Goal: Task Accomplishment & Management: Manage account settings

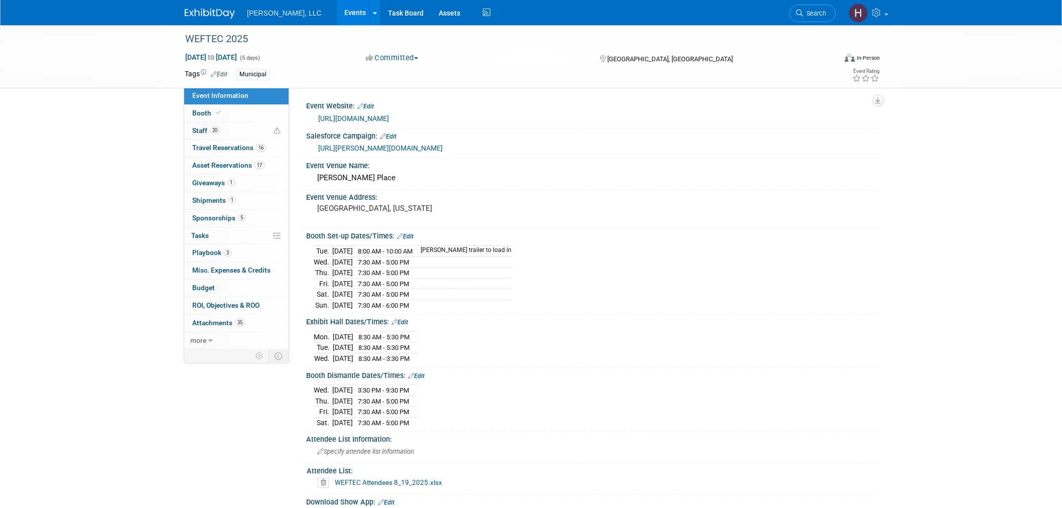
select select "Municipal"
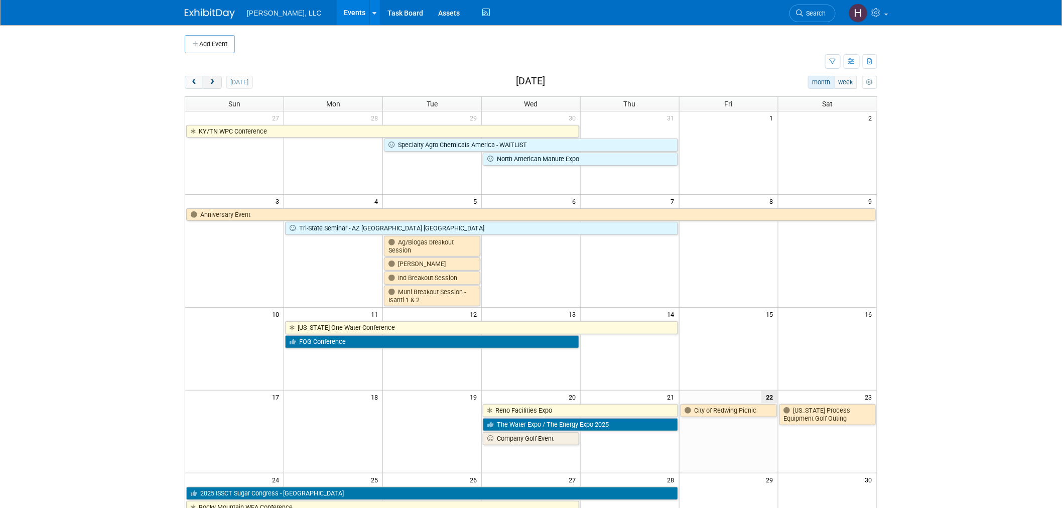
click at [211, 82] on span "next" at bounding box center [212, 82] width 8 height 7
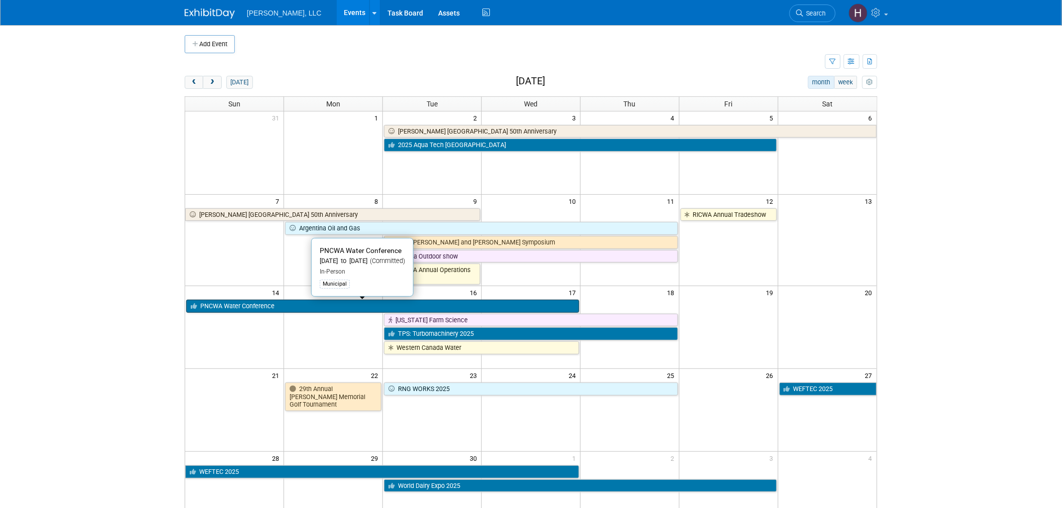
click at [418, 308] on link "PNCWA Water Conference" at bounding box center [382, 306] width 393 height 13
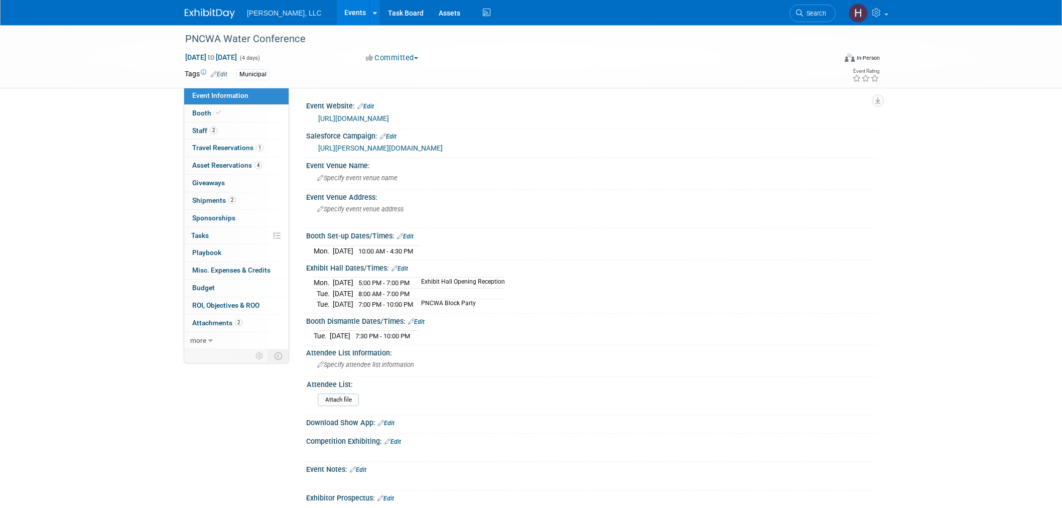
select select "Municipal"
click at [186, 133] on link "2 Staff 2" at bounding box center [236, 130] width 104 height 17
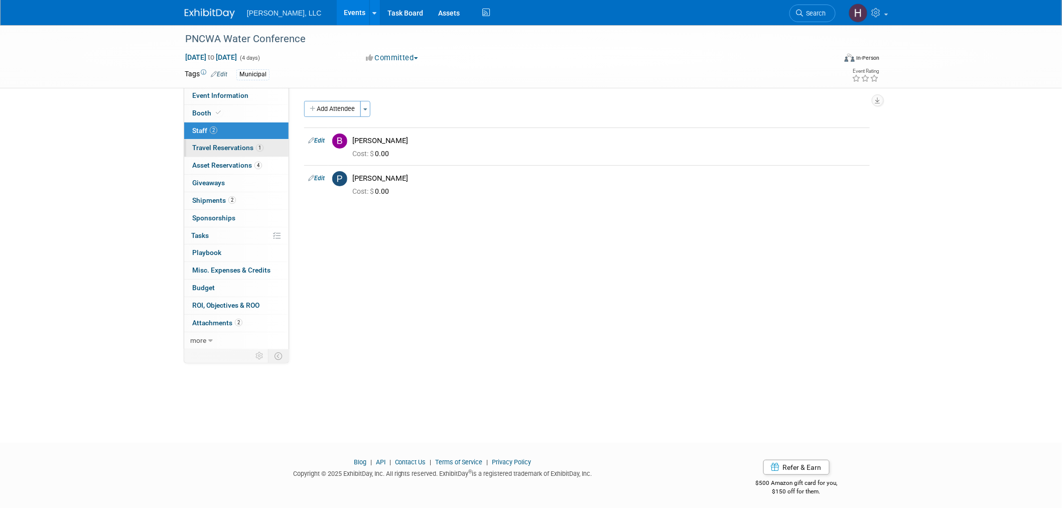
click at [201, 150] on span "Travel Reservations 1" at bounding box center [227, 148] width 71 height 8
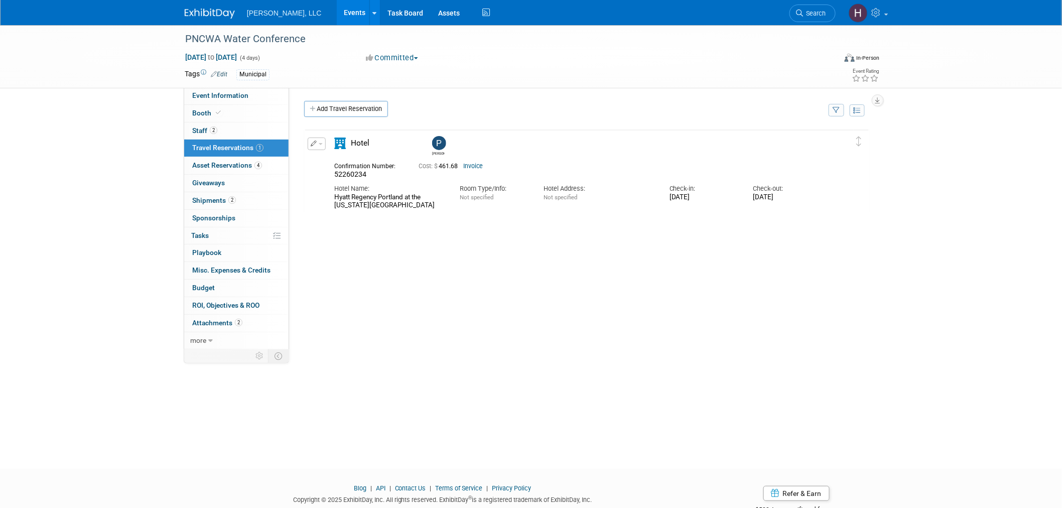
click at [474, 163] on link "Invoice" at bounding box center [473, 166] width 20 height 7
click at [337, 19] on link "Events" at bounding box center [355, 12] width 37 height 25
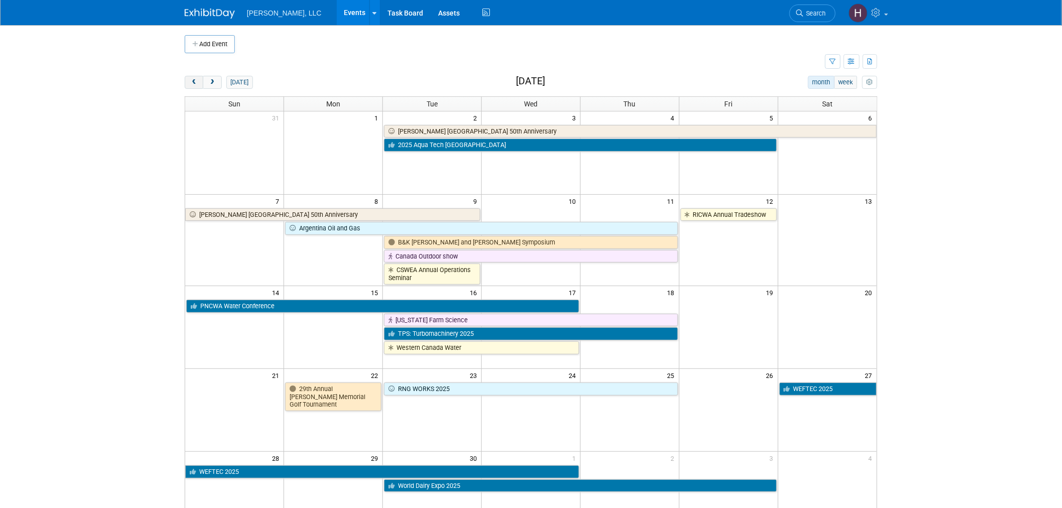
click at [188, 87] on button "prev" at bounding box center [194, 82] width 19 height 13
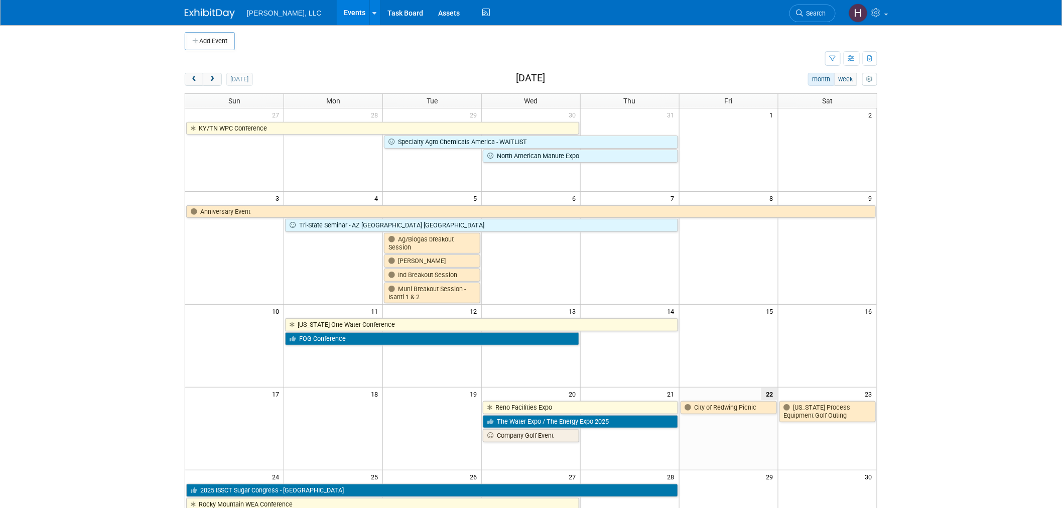
scroll to position [223, 0]
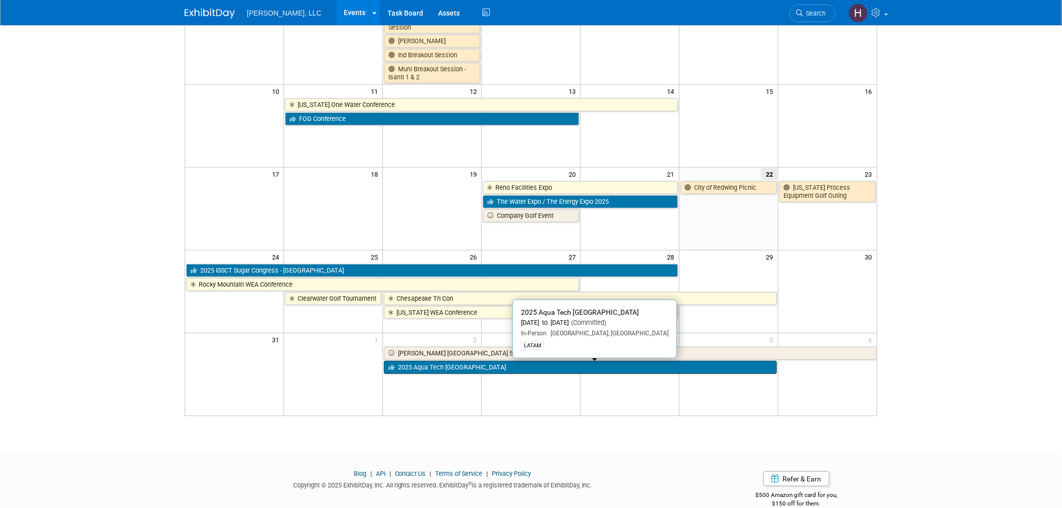
click at [580, 362] on link "2025 Aqua Tech [GEOGRAPHIC_DATA]" at bounding box center [580, 367] width 393 height 13
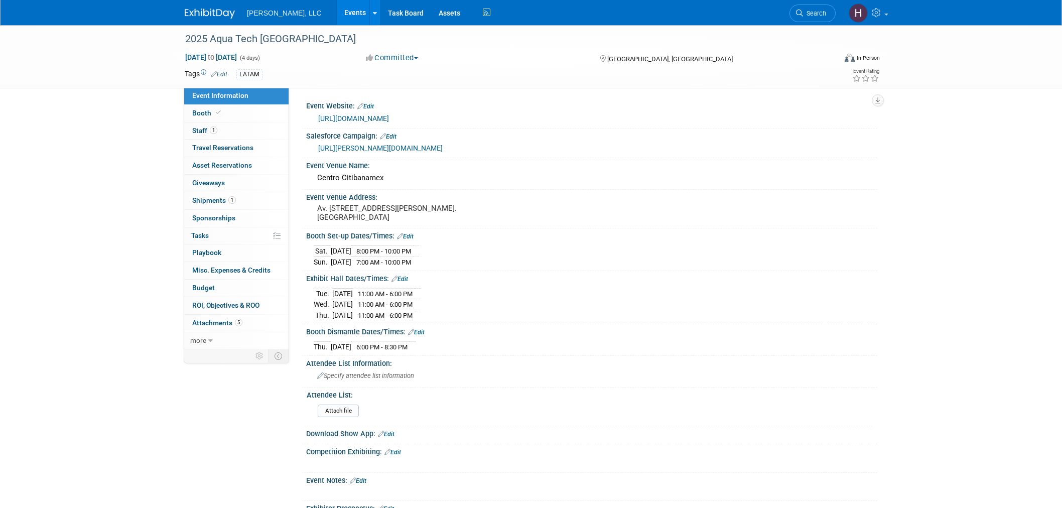
select select "Municipal"
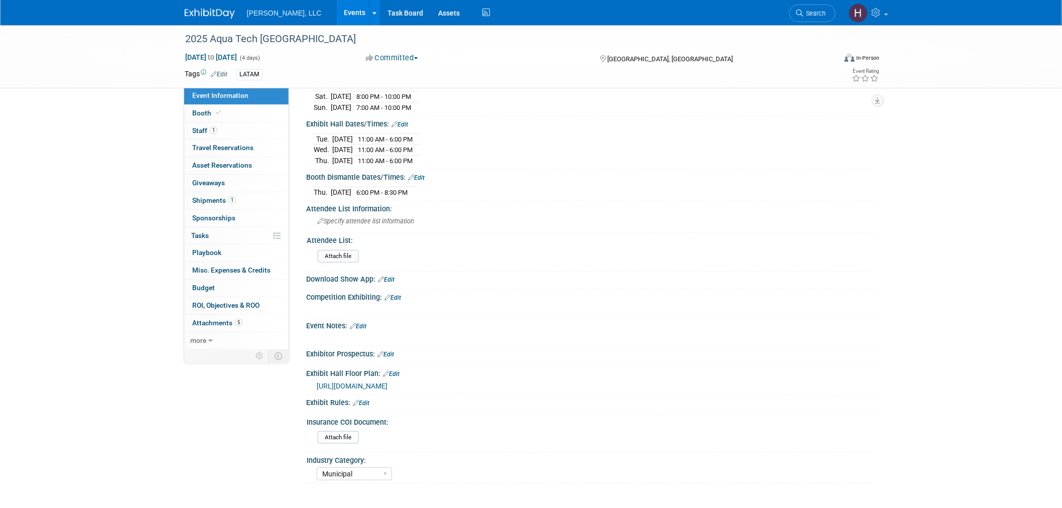
scroll to position [223, 0]
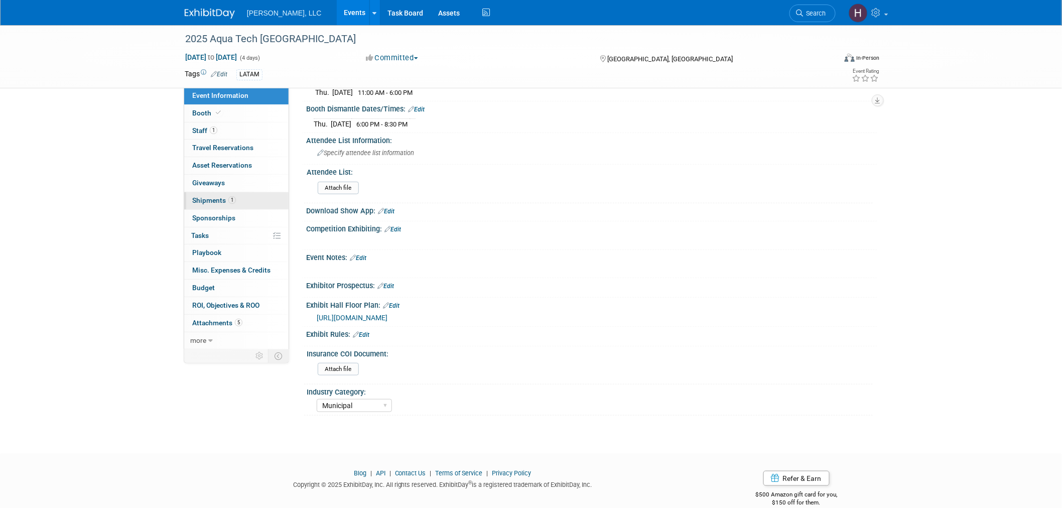
click at [235, 207] on link "1 Shipments 1" at bounding box center [236, 200] width 104 height 17
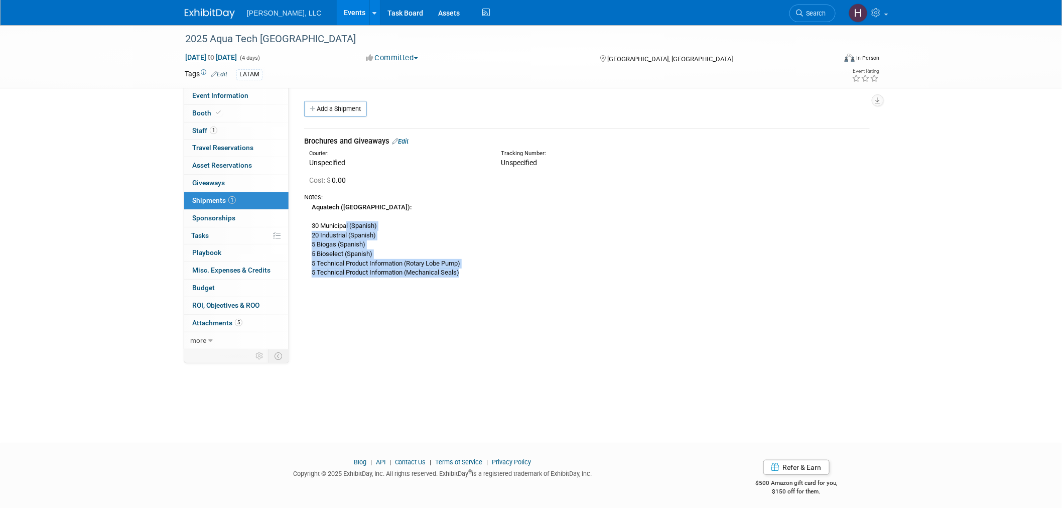
drag, startPoint x: 345, startPoint y: 227, endPoint x: 464, endPoint y: 273, distance: 127.0
click at [464, 273] on div "Aquatech (Mexico): 30 Municipal (Spanish) 20 Industrial (Spanish) 5 Biogas (Spa…" at bounding box center [587, 240] width 566 height 76
drag, startPoint x: 460, startPoint y: 272, endPoint x: 319, endPoint y: 212, distance: 153.6
click at [319, 212] on div "Aquatech (Mexico): 30 Municipal (Spanish) 20 Industrial (Spanish) 5 Biogas (Spa…" at bounding box center [587, 240] width 566 height 76
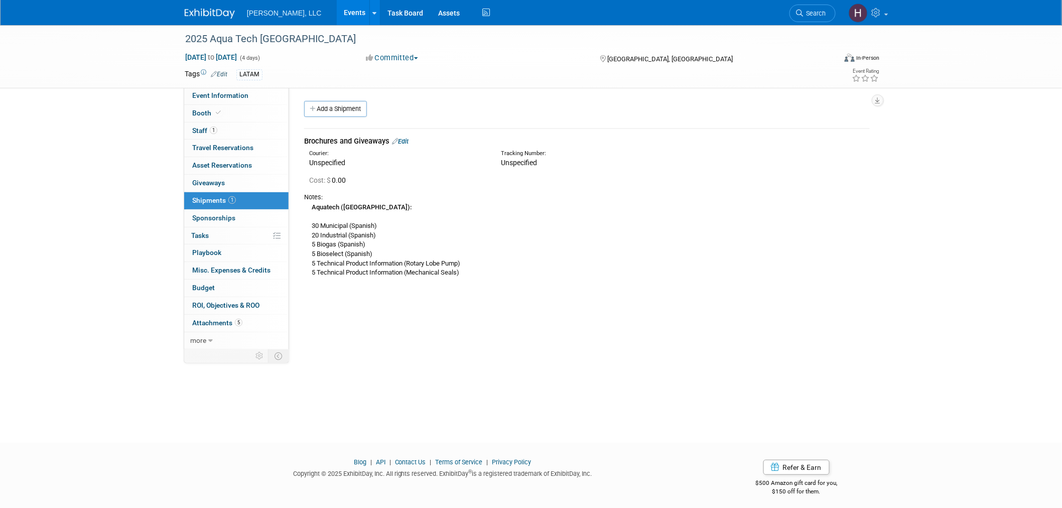
click at [377, 377] on div "2025 Aqua Tech Mexico Sep 2, 2025 to Sep 5, 2025 (4 days) Sep 2, 2025 to Sep 5,…" at bounding box center [531, 225] width 1062 height 400
click at [337, 9] on link "Events" at bounding box center [355, 12] width 37 height 25
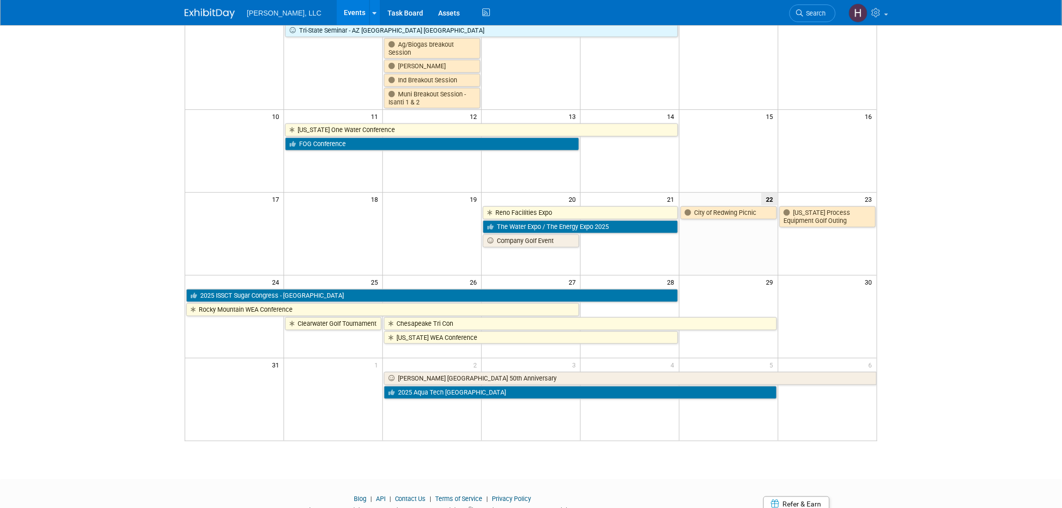
scroll to position [223, 0]
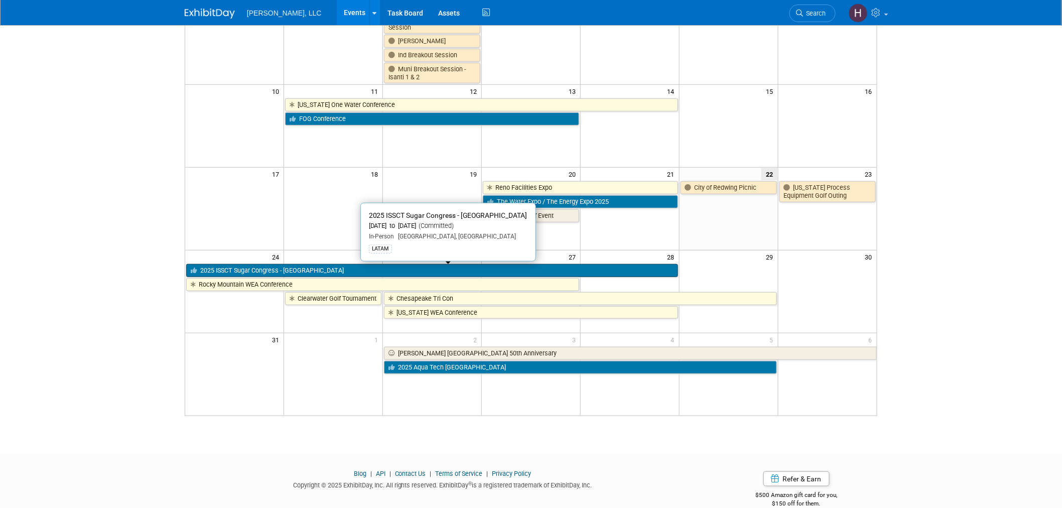
click at [291, 270] on link "2025 ISSCT Sugar Congress - [GEOGRAPHIC_DATA]" at bounding box center [432, 270] width 492 height 13
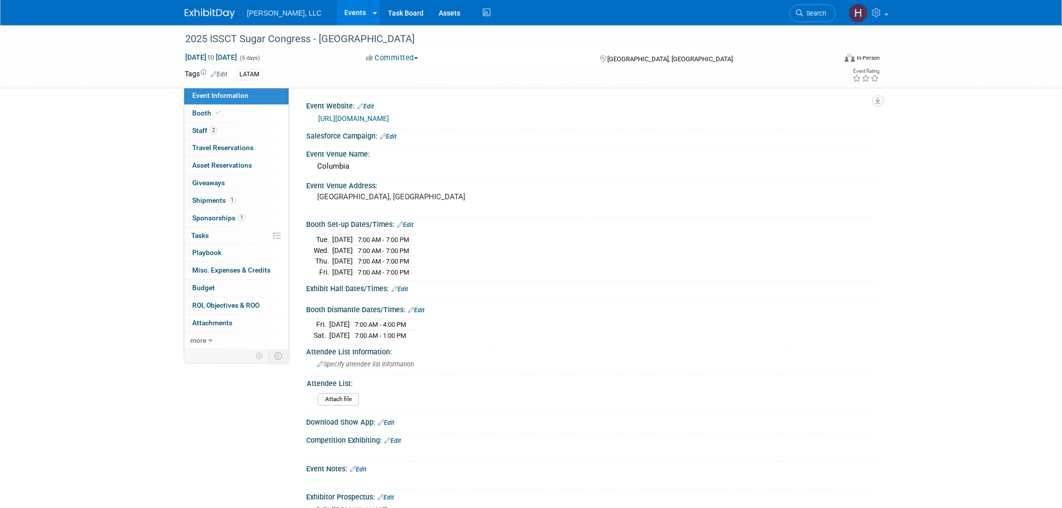
select select "Industrial"
click at [238, 203] on link "1 Shipments 1" at bounding box center [236, 200] width 104 height 17
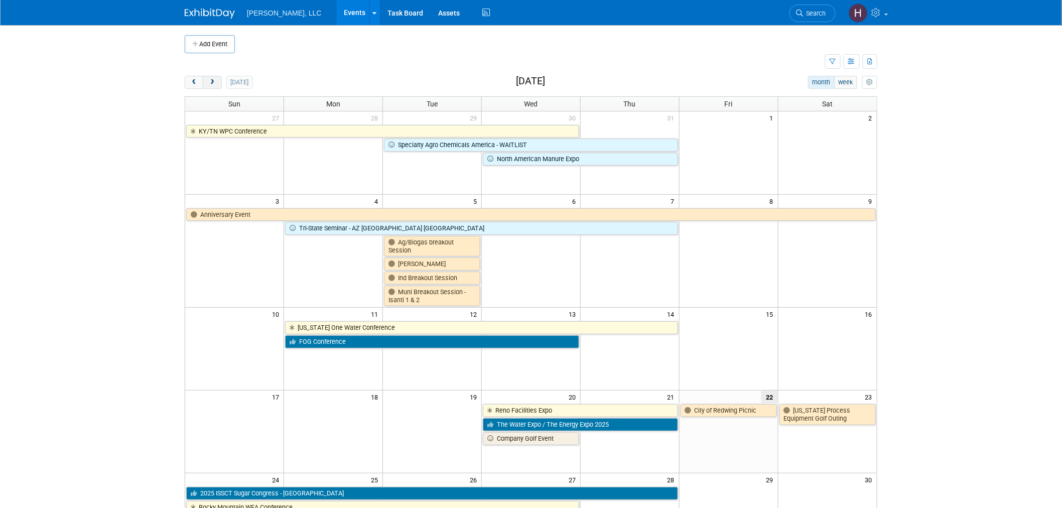
click at [212, 85] on span "next" at bounding box center [212, 82] width 8 height 7
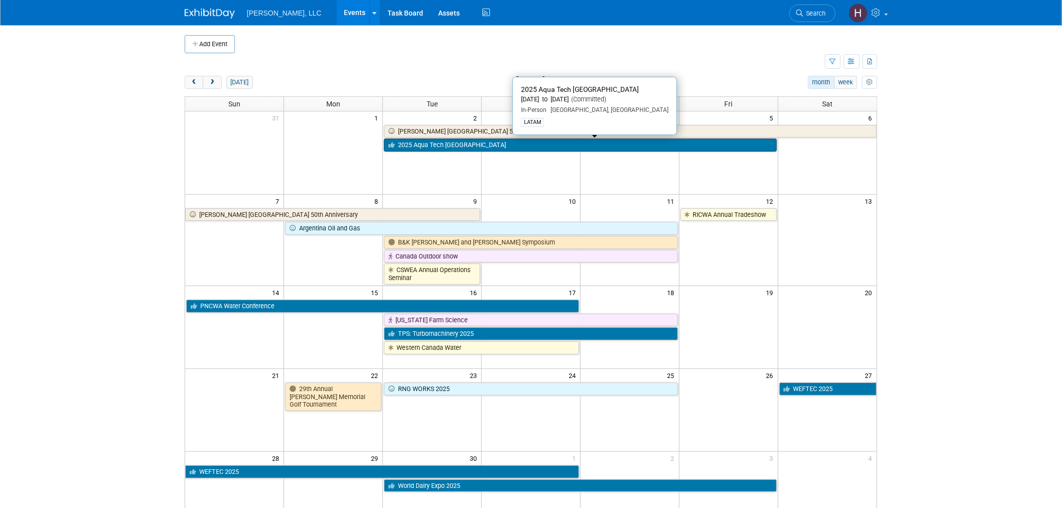
click at [474, 142] on link "2025 Aqua Tech [GEOGRAPHIC_DATA]" at bounding box center [580, 145] width 393 height 13
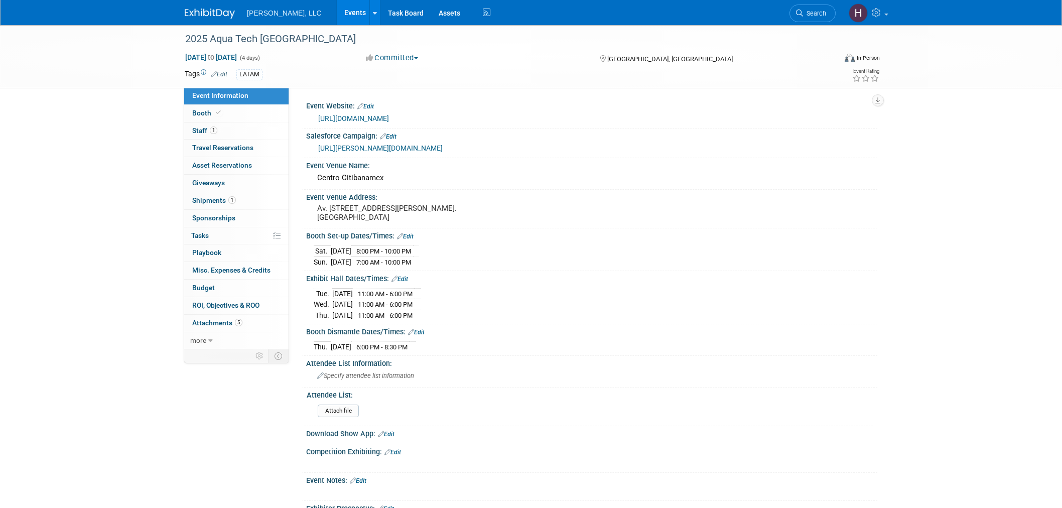
select select "Municipal"
click at [241, 203] on link "1 Shipments 1" at bounding box center [236, 200] width 104 height 17
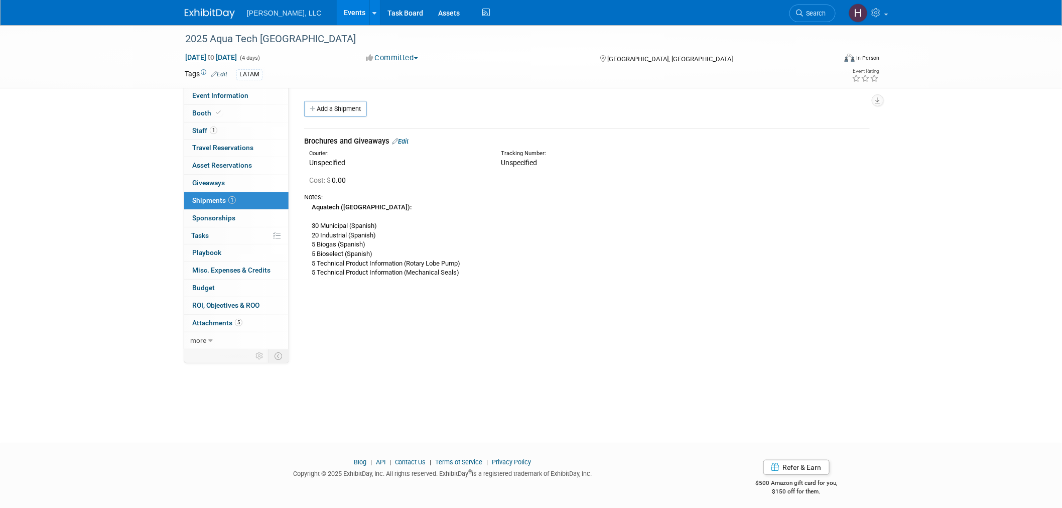
click at [535, 162] on span "Unspecified" at bounding box center [519, 163] width 36 height 8
click at [404, 139] on link "Edit" at bounding box center [400, 142] width 17 height 8
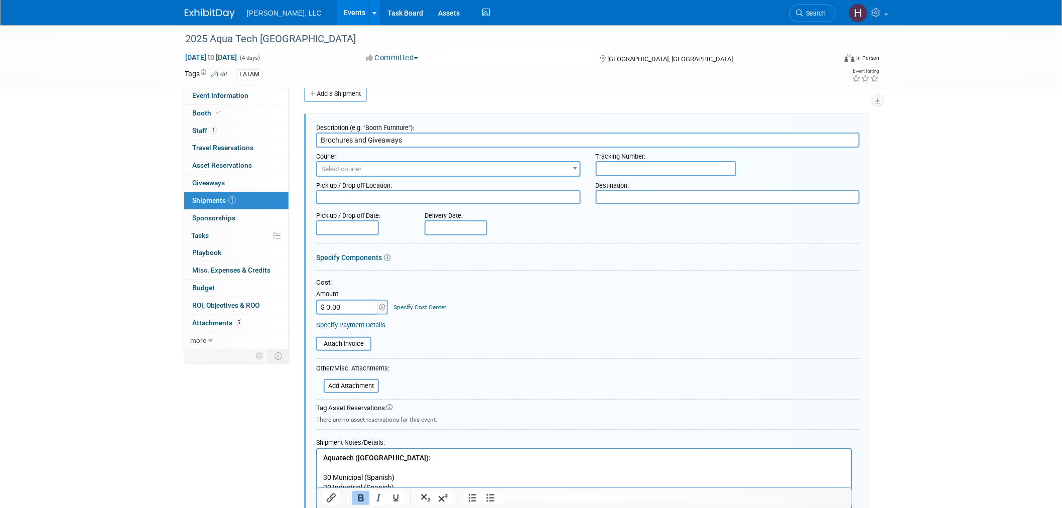
click at [610, 164] on input "text" at bounding box center [666, 168] width 141 height 15
paste input "Tracking Number: 1Z91YF490378648631"
drag, startPoint x: 662, startPoint y: 167, endPoint x: 397, endPoint y: 172, distance: 265.1
click at [398, 171] on div "Courier: 007EX 17 Post Service (17PostService) 2GO (Negros Navigation) 360 Lion…" at bounding box center [588, 162] width 559 height 29
type input "1Z91YF490378648631"
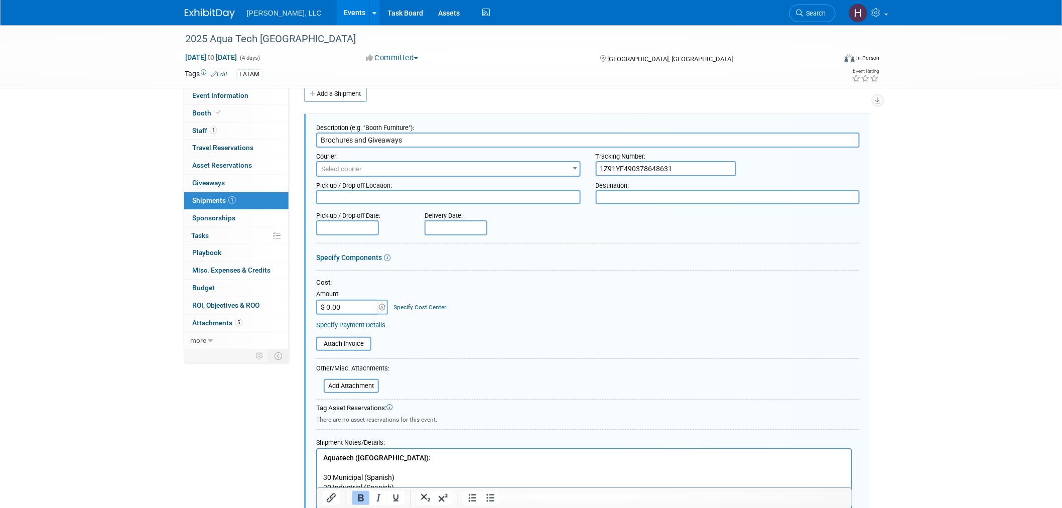
click at [397, 172] on span "Select courier" at bounding box center [448, 169] width 263 height 14
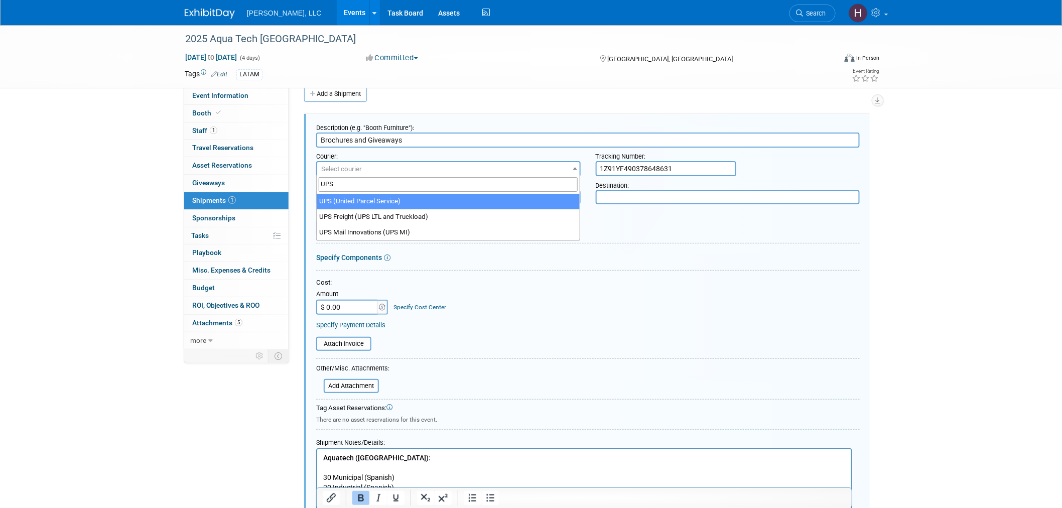
type input "UPS"
select select "508"
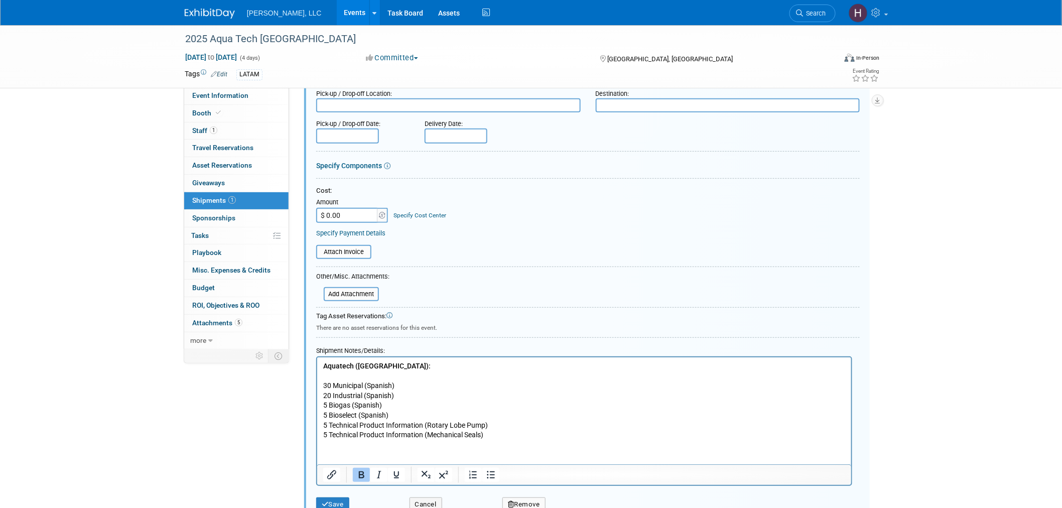
scroll to position [210, 0]
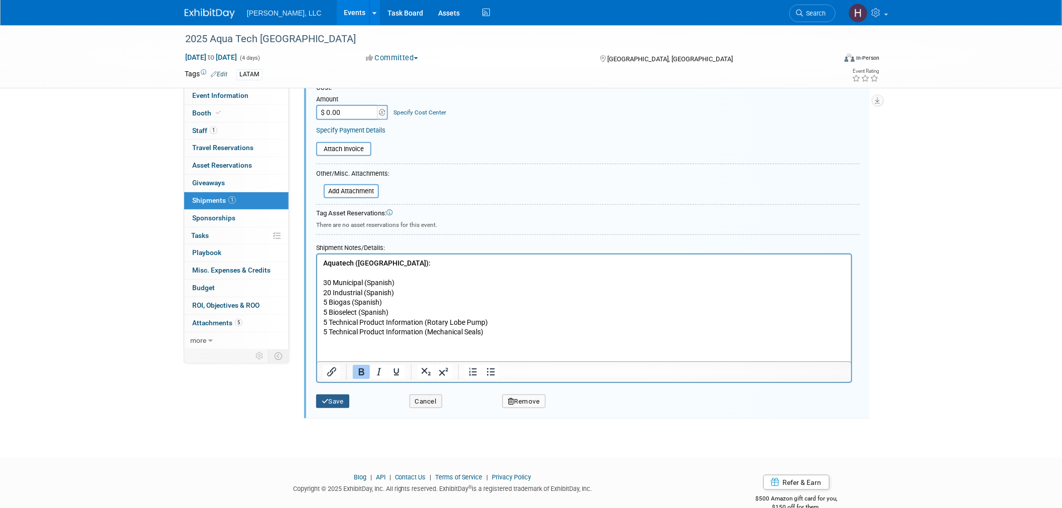
click at [327, 398] on icon "submit" at bounding box center [325, 401] width 7 height 7
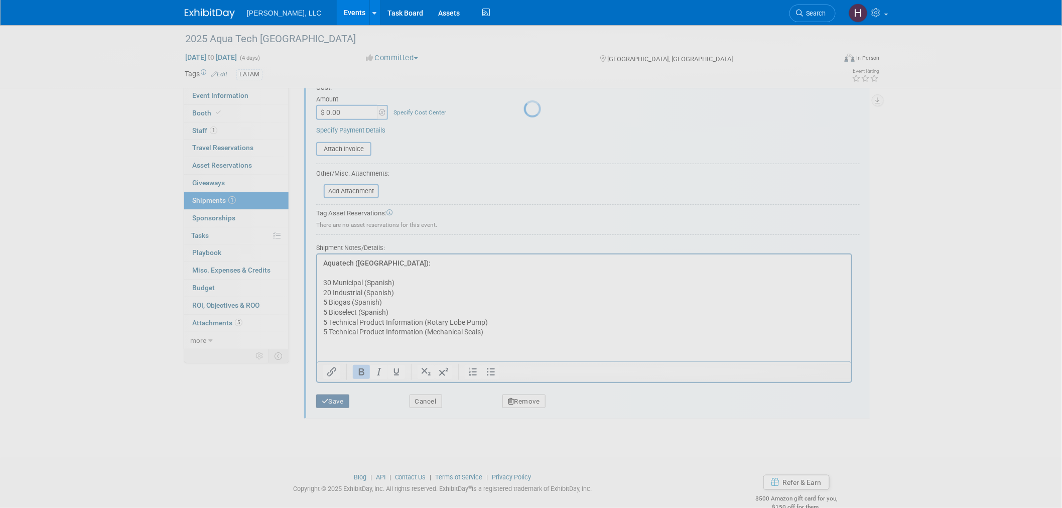
scroll to position [5, 0]
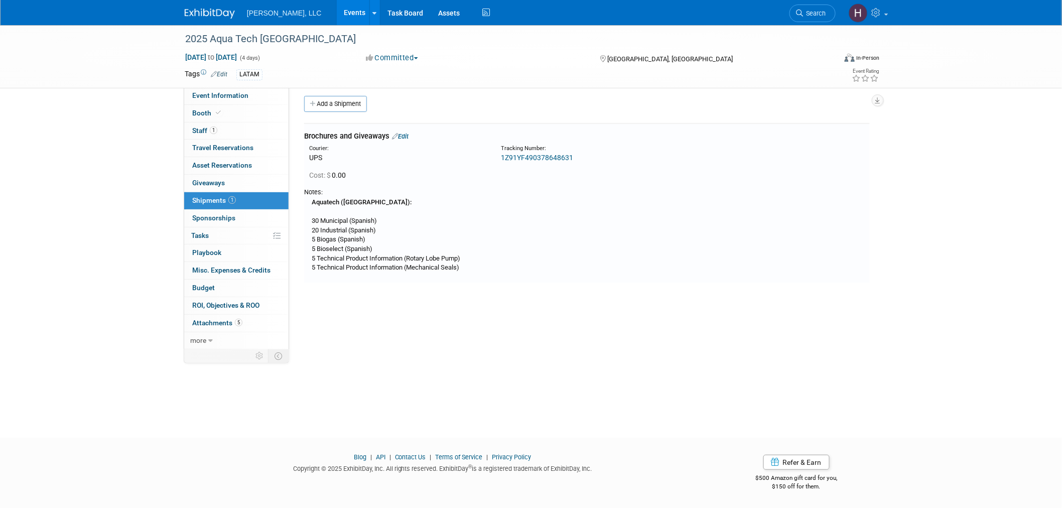
click at [337, 10] on link "Events" at bounding box center [355, 12] width 37 height 25
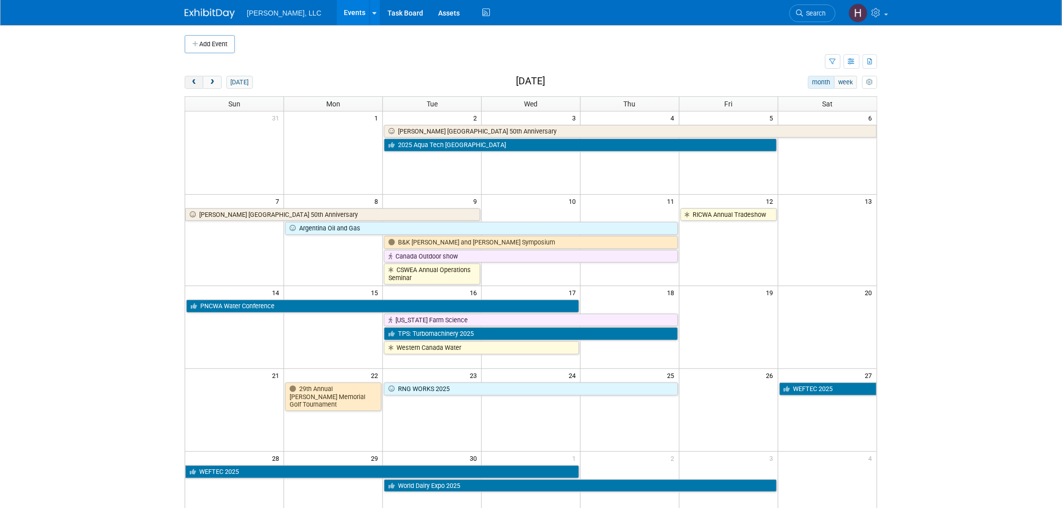
click at [197, 81] on span "prev" at bounding box center [194, 82] width 8 height 7
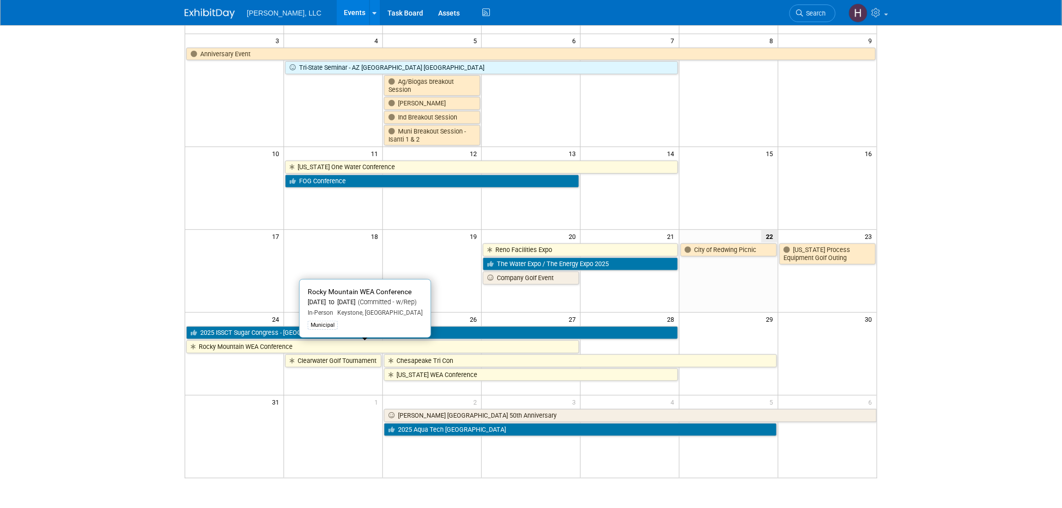
scroll to position [167, 0]
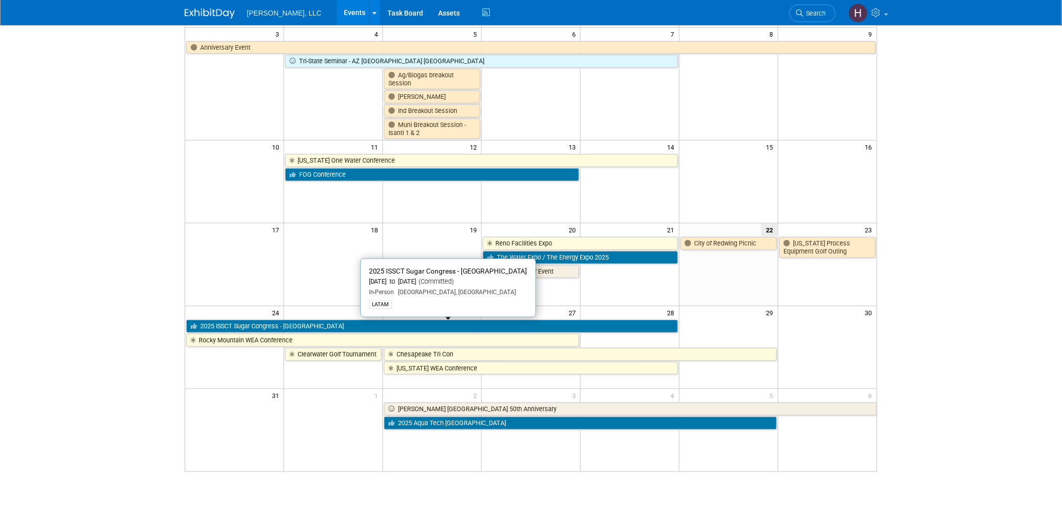
click at [352, 330] on link "2025 ISSCT Sugar Congress - [GEOGRAPHIC_DATA]" at bounding box center [432, 326] width 492 height 13
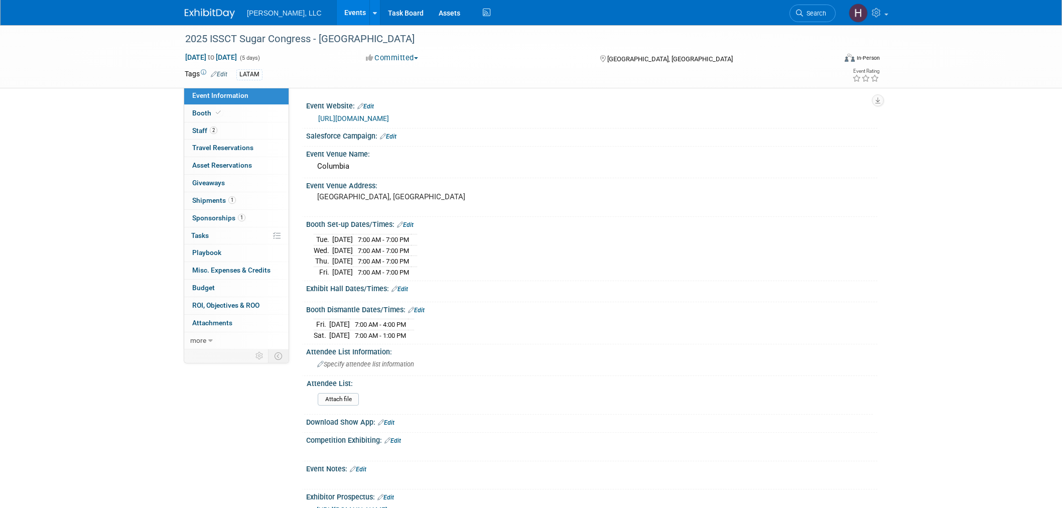
select select "Industrial"
click at [221, 200] on span "Shipments 1" at bounding box center [214, 200] width 44 height 8
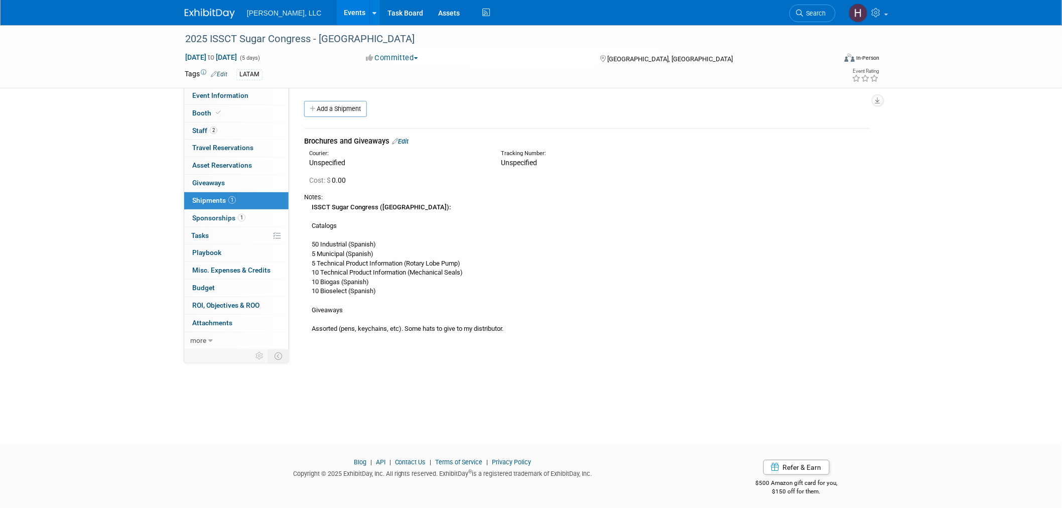
click at [411, 142] on div "Brochures and Giveaways Edit" at bounding box center [587, 141] width 566 height 11
click at [407, 142] on link "Edit" at bounding box center [400, 142] width 17 height 8
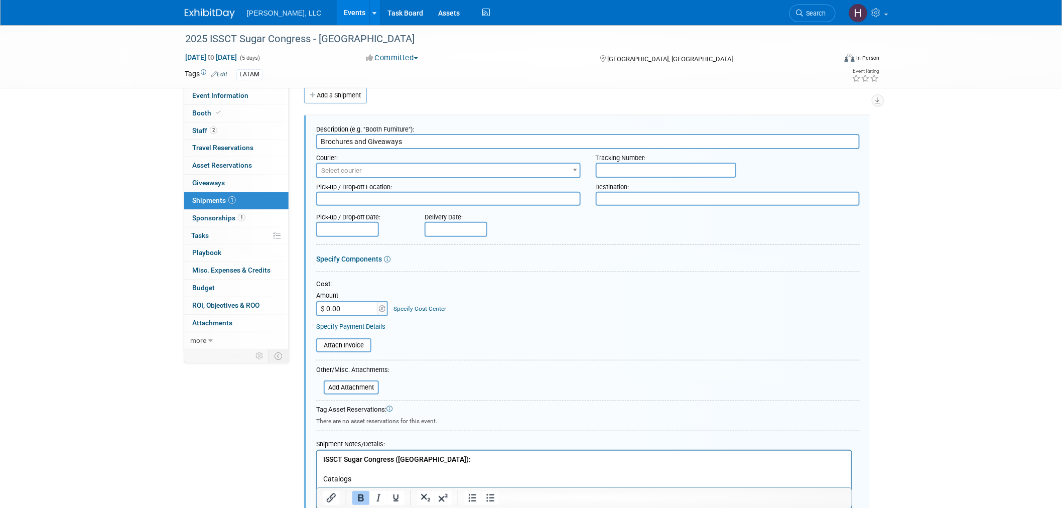
scroll to position [15, 0]
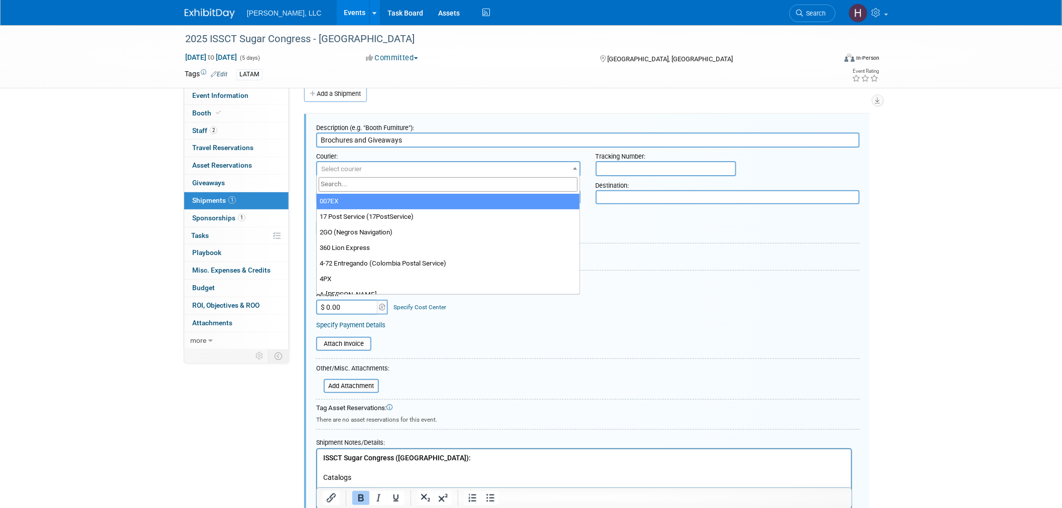
click at [369, 168] on span "Select courier" at bounding box center [448, 169] width 263 height 14
type input "UPS"
select select "508"
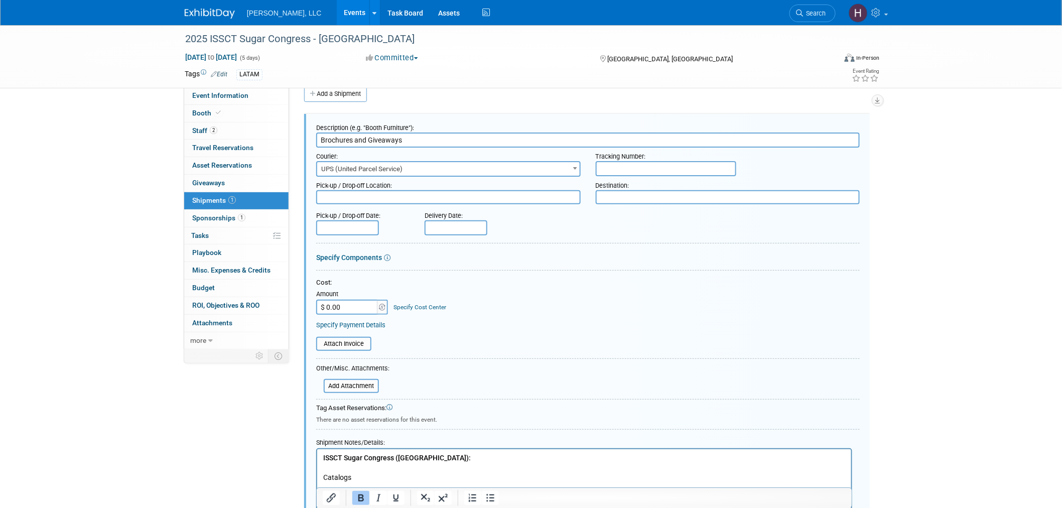
click at [620, 162] on input "text" at bounding box center [666, 168] width 141 height 15
type input "V"
paste input "Tracking Number: 1Z91YF490378648631"
drag, startPoint x: 660, startPoint y: 167, endPoint x: 552, endPoint y: 168, distance: 107.4
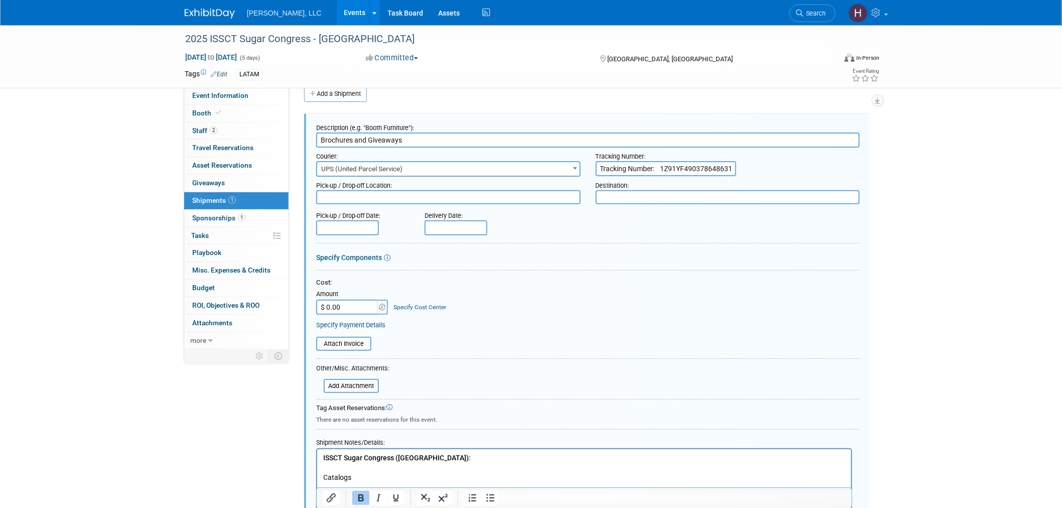
click at [552, 168] on div "Courier: 007EX 17 Post Service (17PostService) 2GO (Negros Navigation) 360 Lion…" at bounding box center [588, 162] width 559 height 29
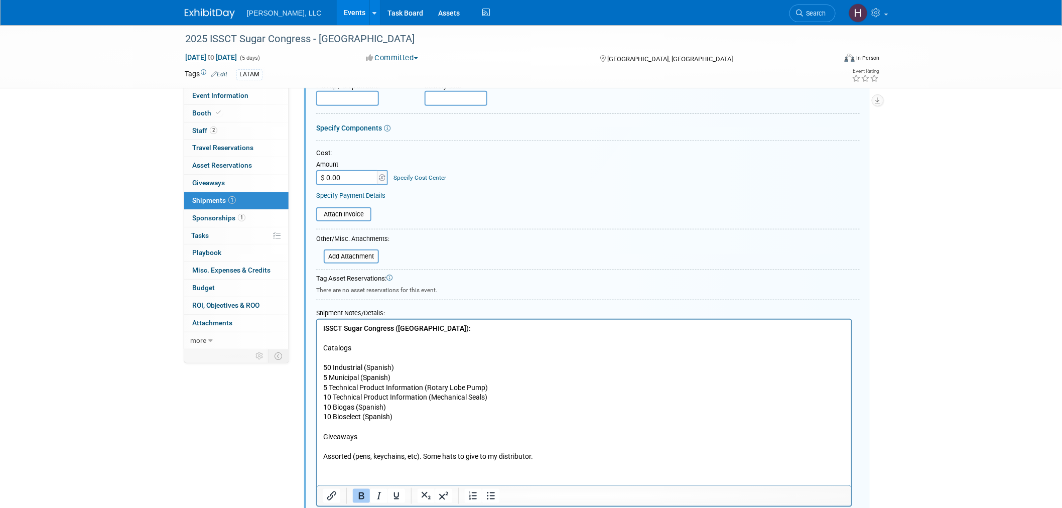
scroll to position [182, 0]
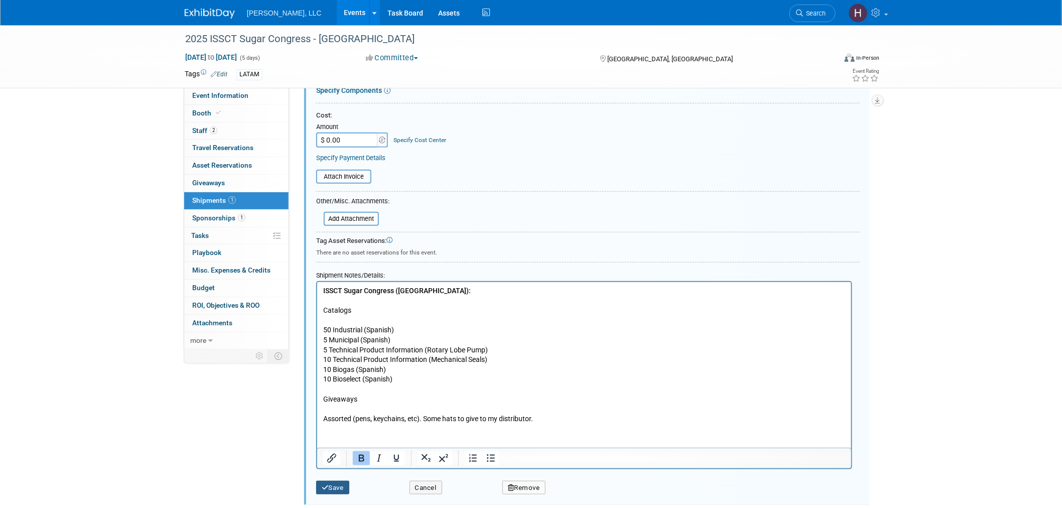
type input "1Z91YF490378648631"
click at [337, 483] on button "Save" at bounding box center [332, 488] width 33 height 14
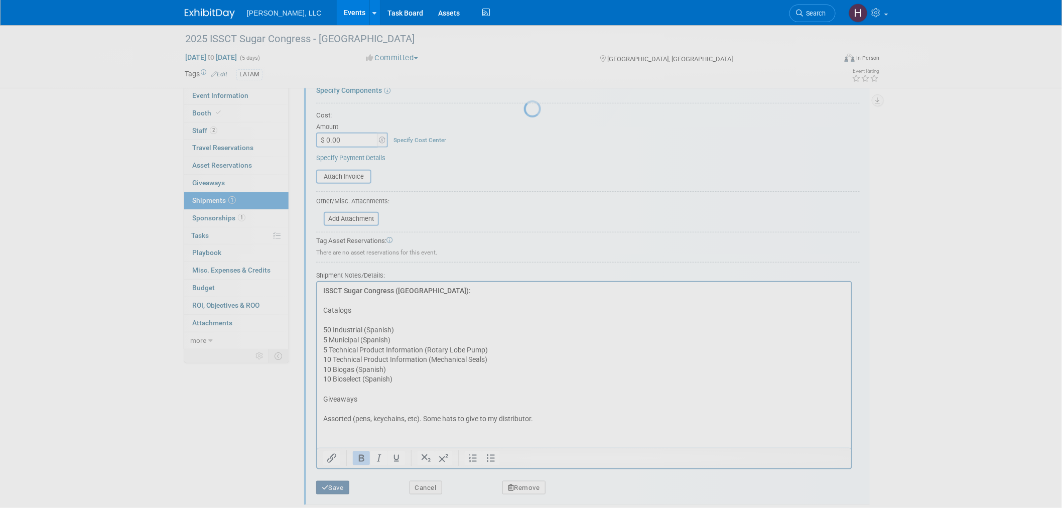
scroll to position [5, 0]
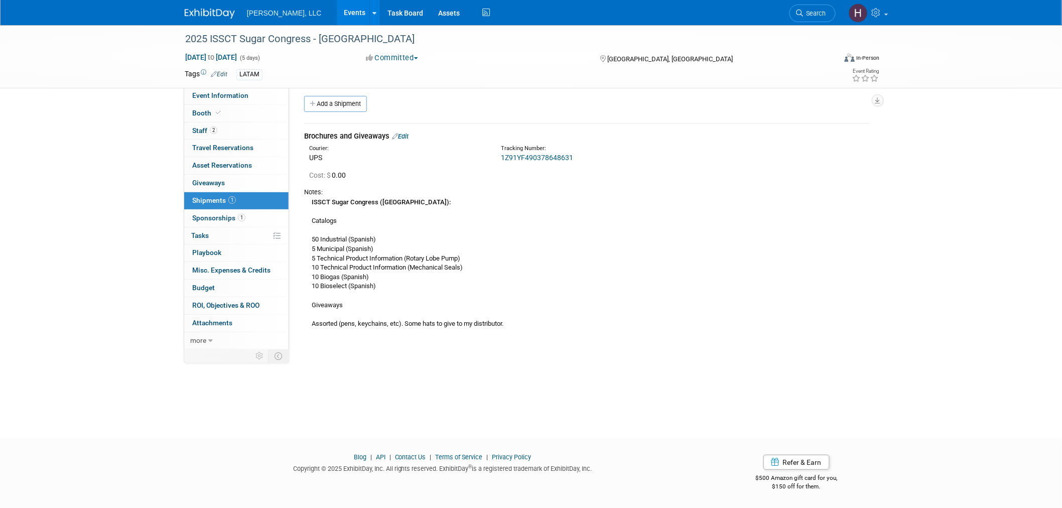
click at [337, 12] on link "Events" at bounding box center [355, 12] width 37 height 25
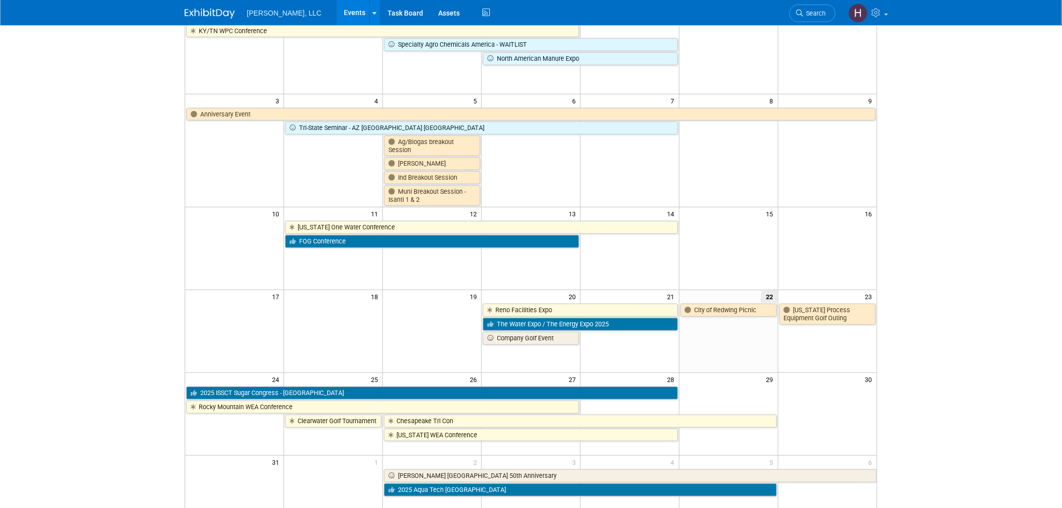
scroll to position [18, 0]
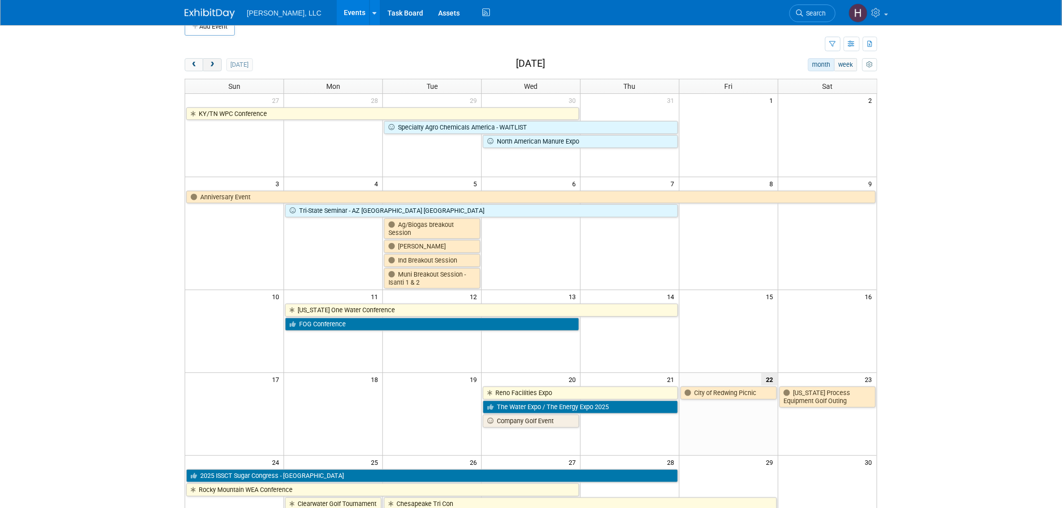
click at [213, 64] on span "next" at bounding box center [212, 65] width 8 height 7
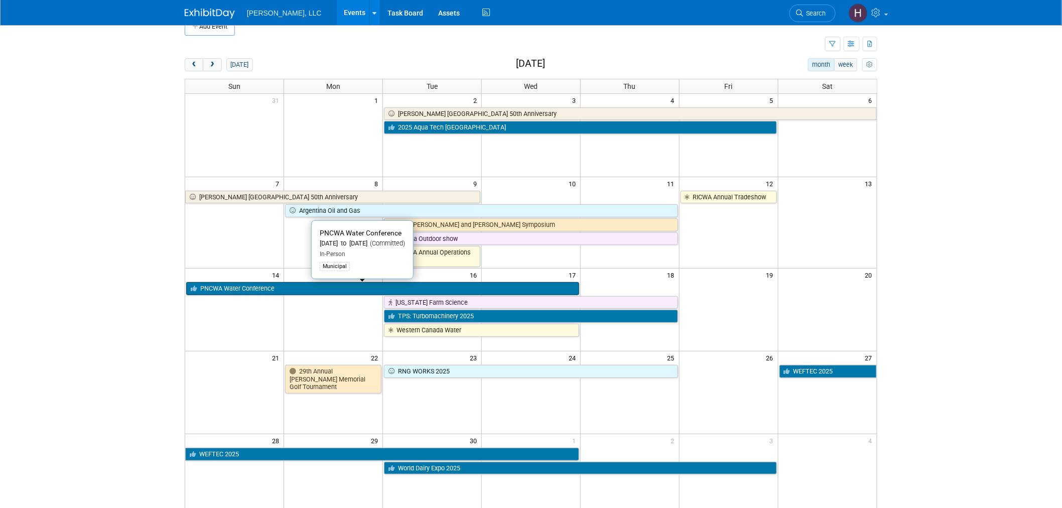
click at [295, 293] on link "PNCWA Water Conference" at bounding box center [382, 288] width 393 height 13
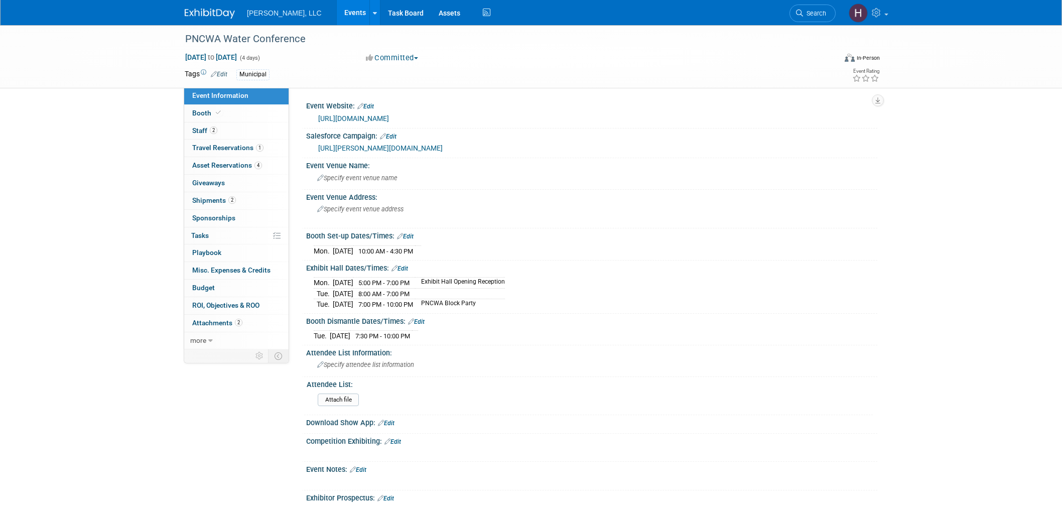
select select "Municipal"
click at [231, 151] on span "Travel Reservations 1" at bounding box center [227, 148] width 71 height 8
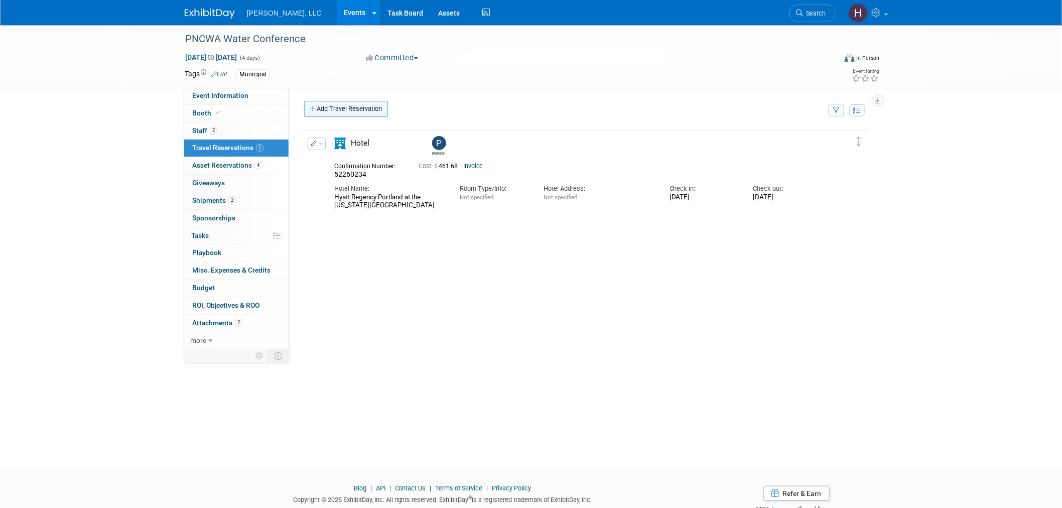
click at [323, 112] on link "Add Travel Reservation" at bounding box center [346, 109] width 84 height 16
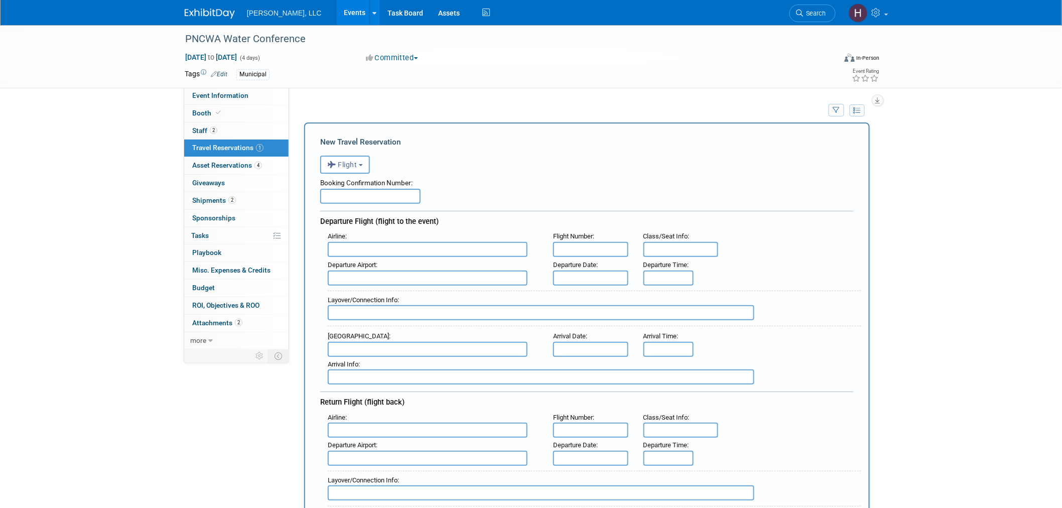
click at [359, 199] on input "text" at bounding box center [370, 196] width 100 height 15
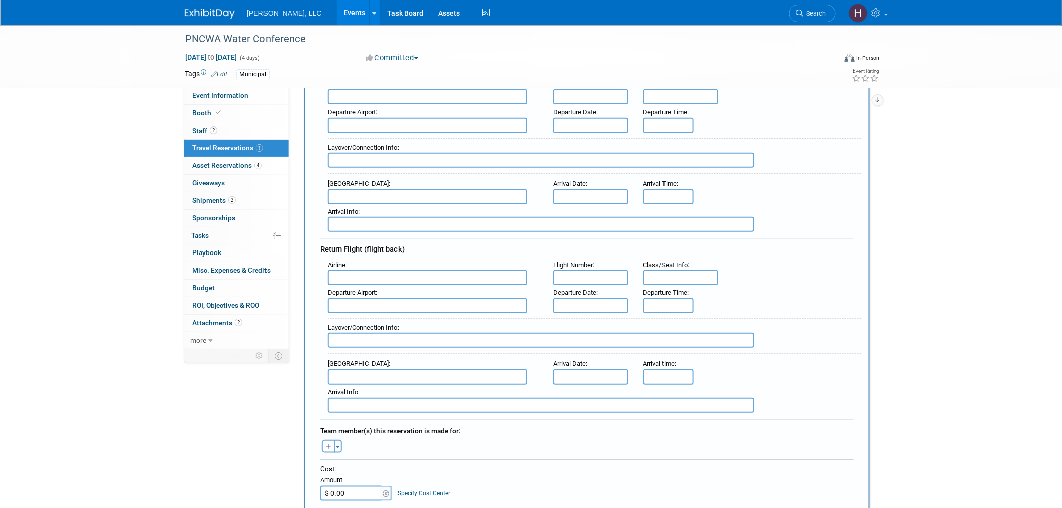
scroll to position [334, 0]
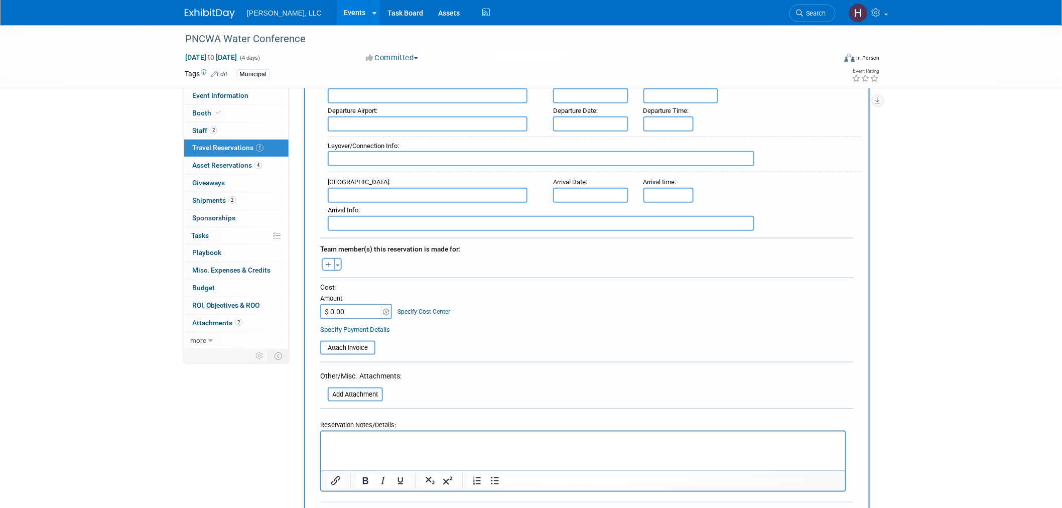
type input "[PERSON_NAME] booked"
click at [349, 507] on button "Save" at bounding box center [338, 518] width 36 height 16
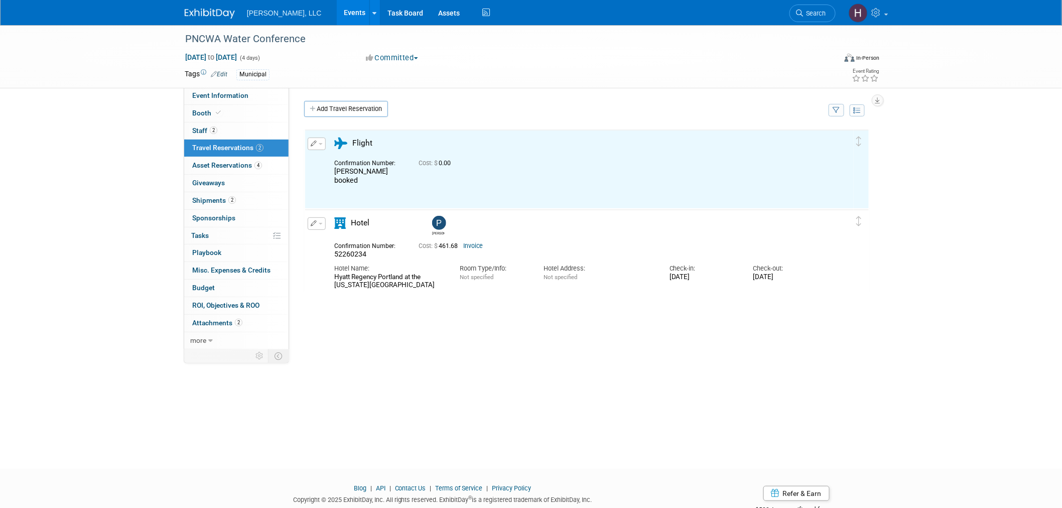
scroll to position [0, 0]
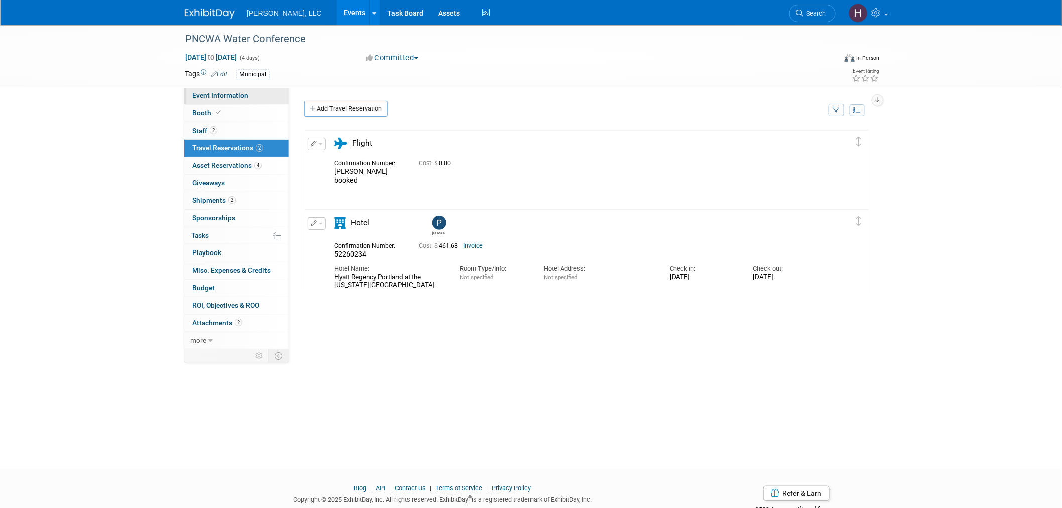
click at [236, 96] on span "Event Information" at bounding box center [220, 95] width 56 height 8
select select "Municipal"
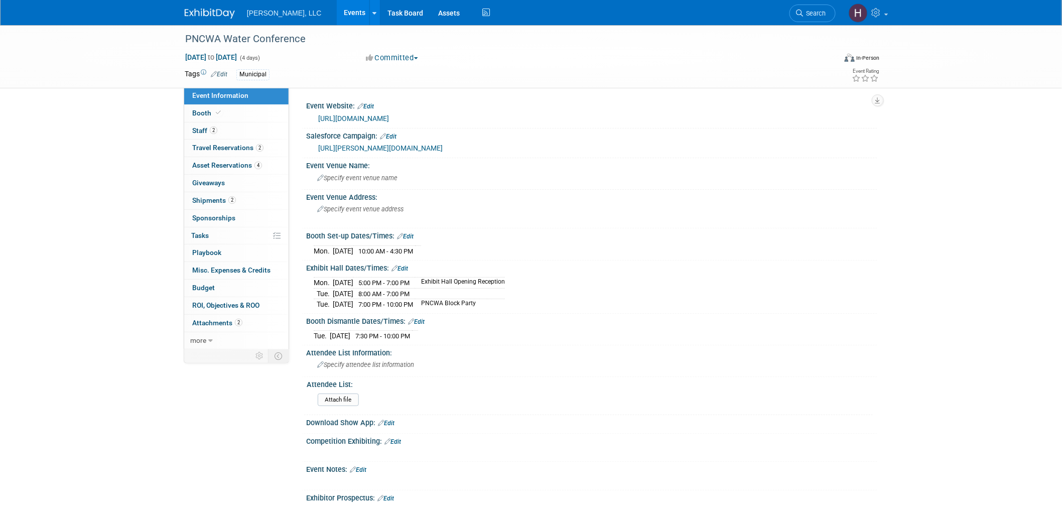
click at [389, 119] on link "https://conference.pncwa.org/" at bounding box center [353, 118] width 71 height 8
click at [222, 147] on span "Travel Reservations 2" at bounding box center [227, 148] width 71 height 8
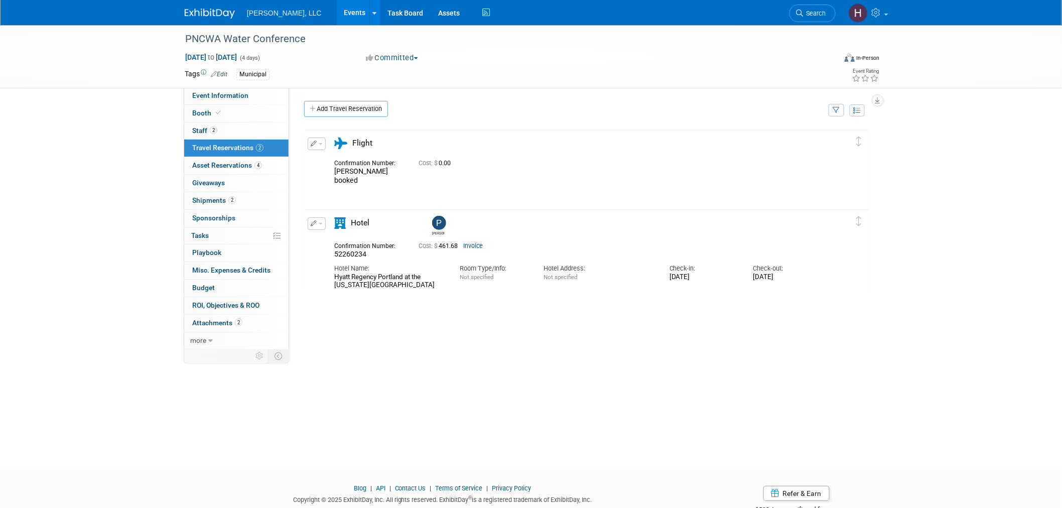
drag, startPoint x: 312, startPoint y: 278, endPoint x: 380, endPoint y: 287, distance: 68.9
click at [380, 287] on div "Edit Reservation Paul 52260234" at bounding box center [579, 253] width 549 height 72
click at [435, 302] on div "Paul booked" at bounding box center [587, 278] width 566 height 301
drag, startPoint x: 417, startPoint y: 287, endPoint x: 326, endPoint y: 278, distance: 91.2
click at [327, 278] on div "Hotel Name: Hyatt Regency Portland at the Oregon Convention Center" at bounding box center [389, 274] width 125 height 31
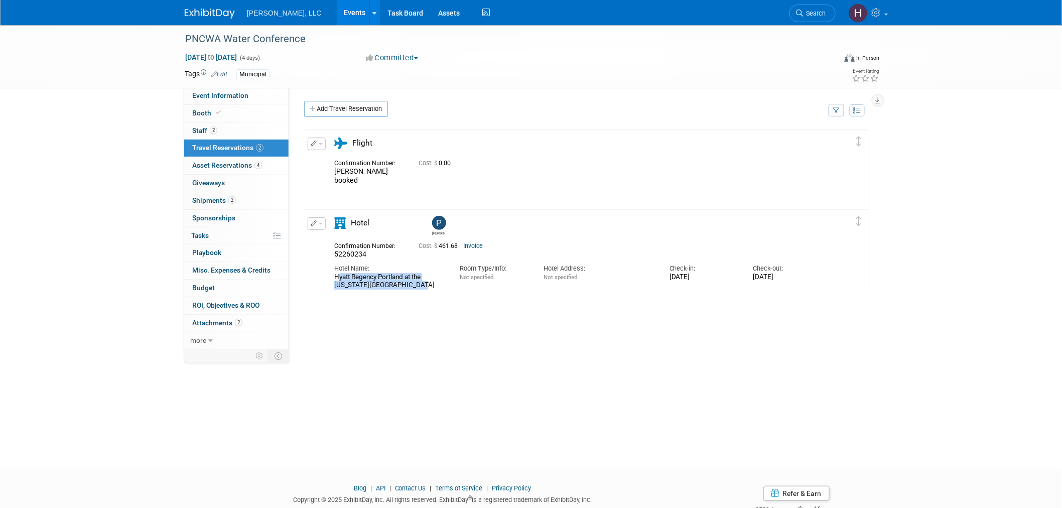
copy div "Hyatt Regency Portland at the Oregon Convention Center"
click at [236, 111] on link "Booth" at bounding box center [236, 113] width 104 height 17
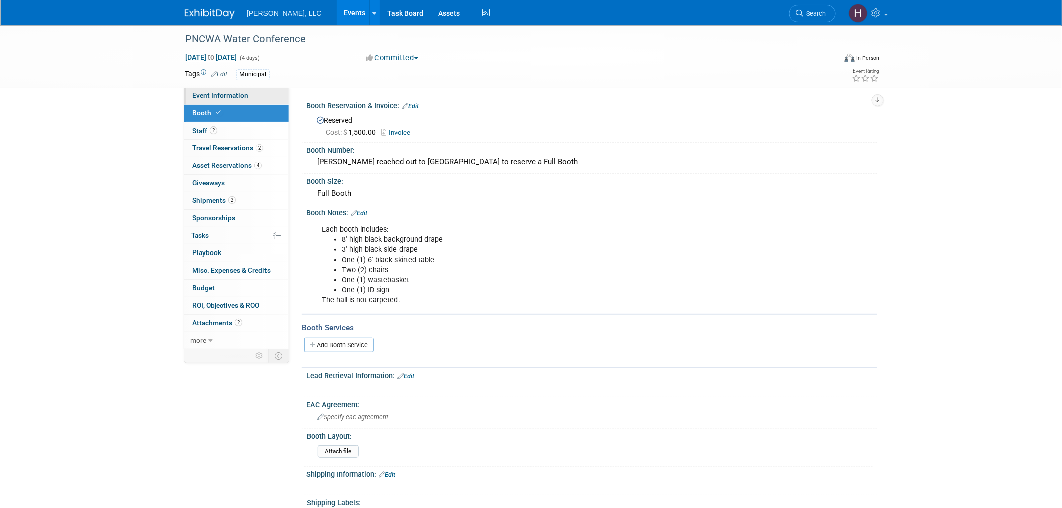
click at [236, 99] on link "Event Information" at bounding box center [236, 95] width 104 height 17
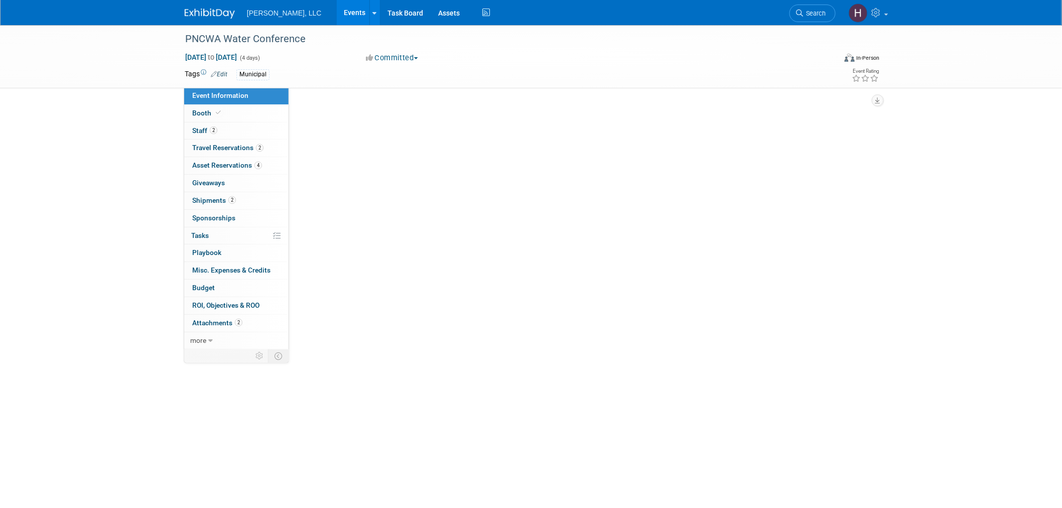
select select "Municipal"
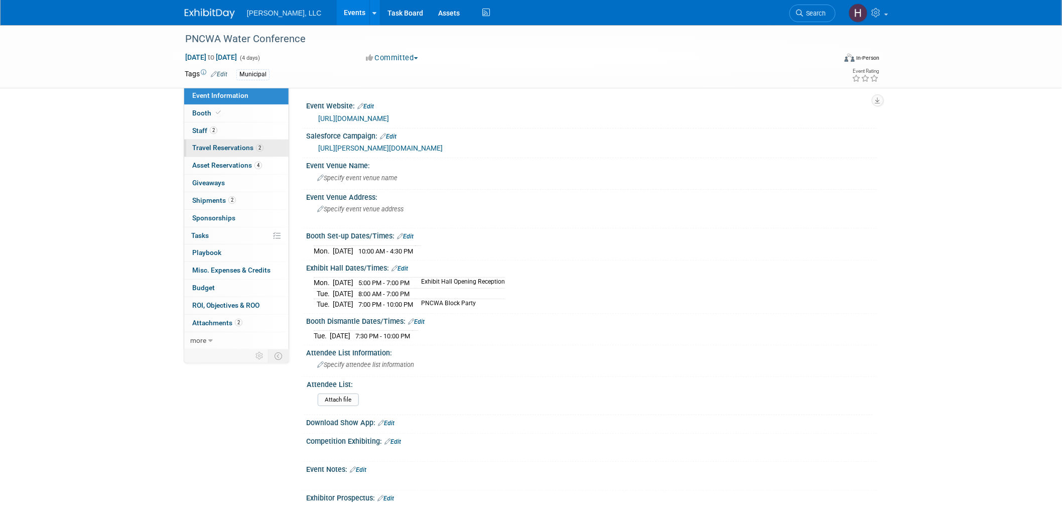
click at [213, 146] on span "Travel Reservations 2" at bounding box center [227, 148] width 71 height 8
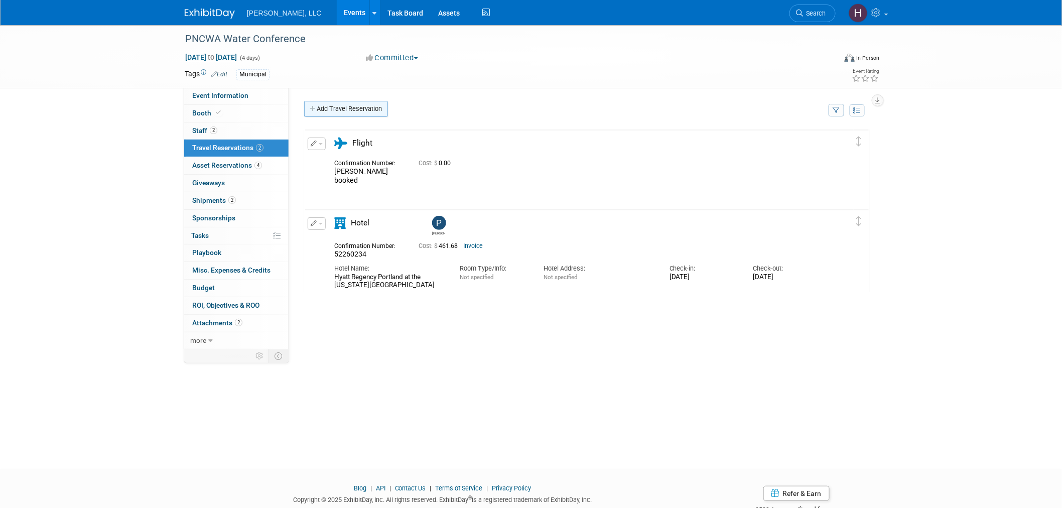
click at [339, 112] on link "Add Travel Reservation" at bounding box center [346, 109] width 84 height 16
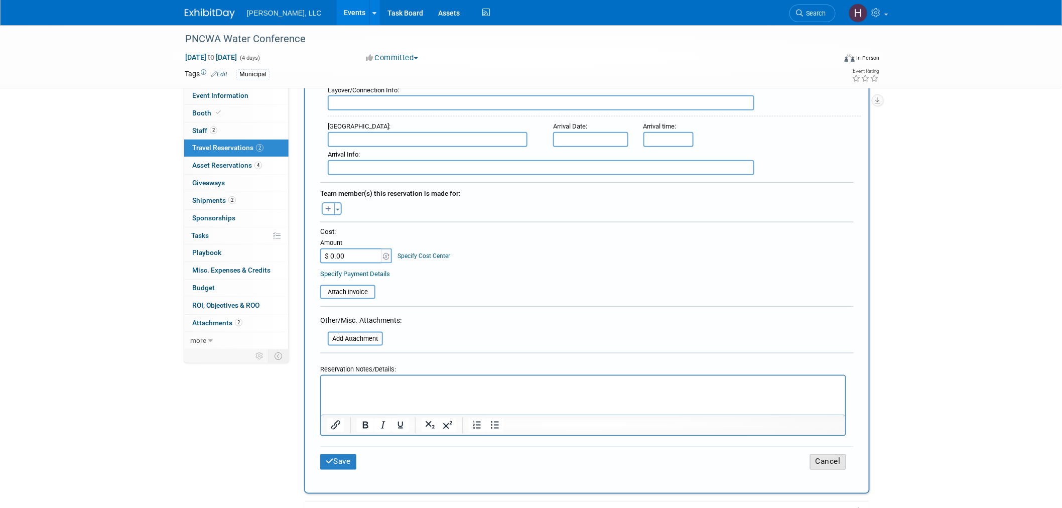
click at [839, 454] on button "Cancel" at bounding box center [828, 462] width 36 height 16
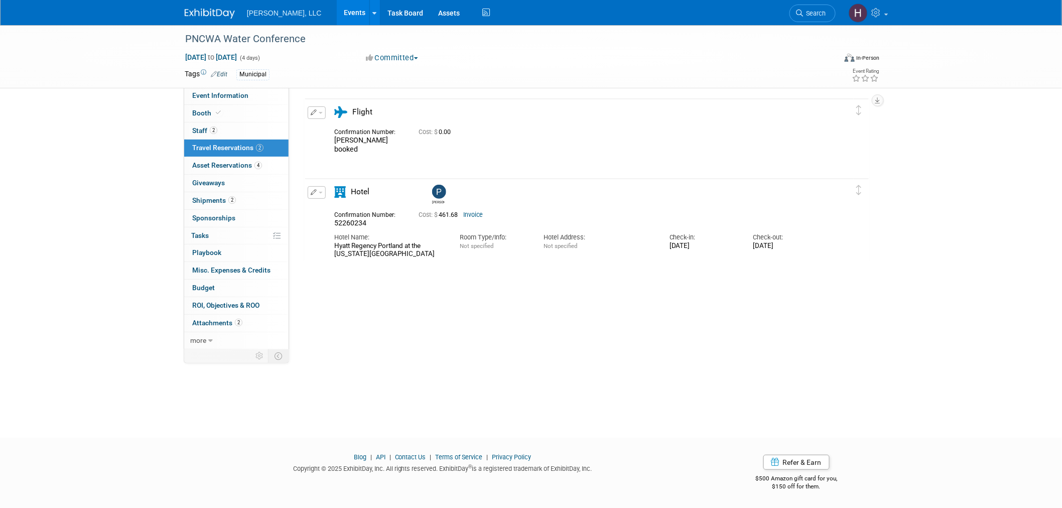
click at [322, 192] on button "button" at bounding box center [317, 192] width 18 height 13
click at [334, 238] on button "Duplicate" at bounding box center [350, 243] width 85 height 15
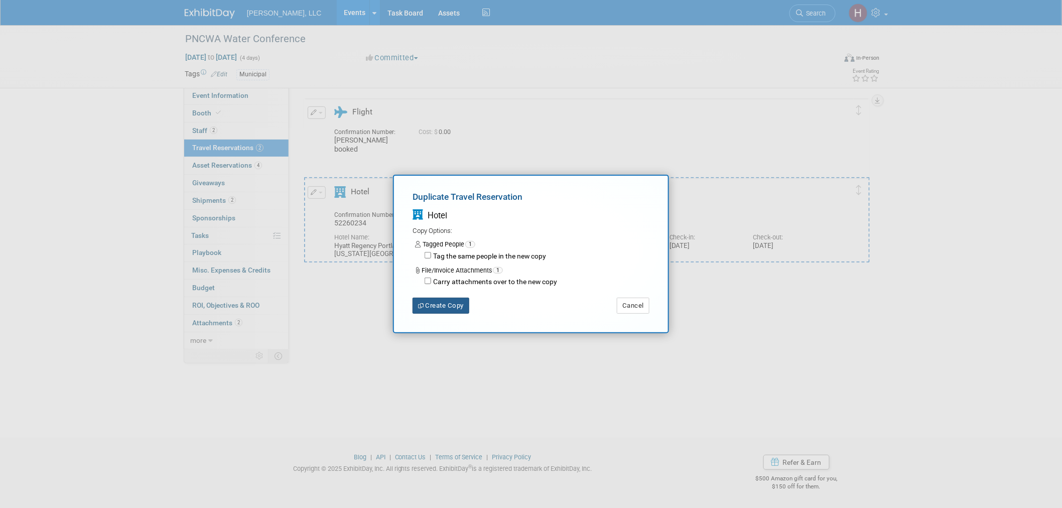
click at [455, 302] on button "Create Copy" at bounding box center [441, 306] width 57 height 16
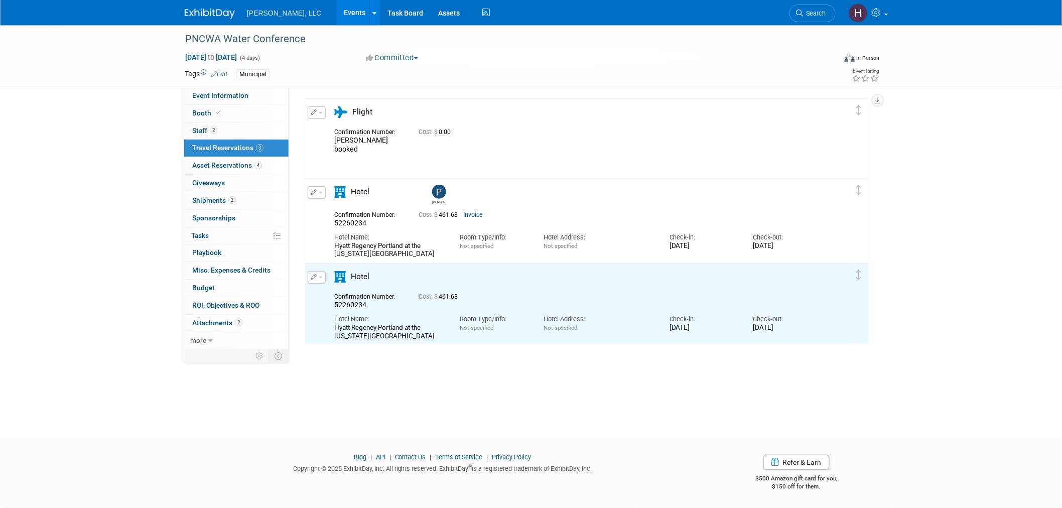
click at [320, 277] on span "button" at bounding box center [321, 278] width 4 height 2
click at [344, 297] on button "Edit Reservation" at bounding box center [350, 295] width 85 height 15
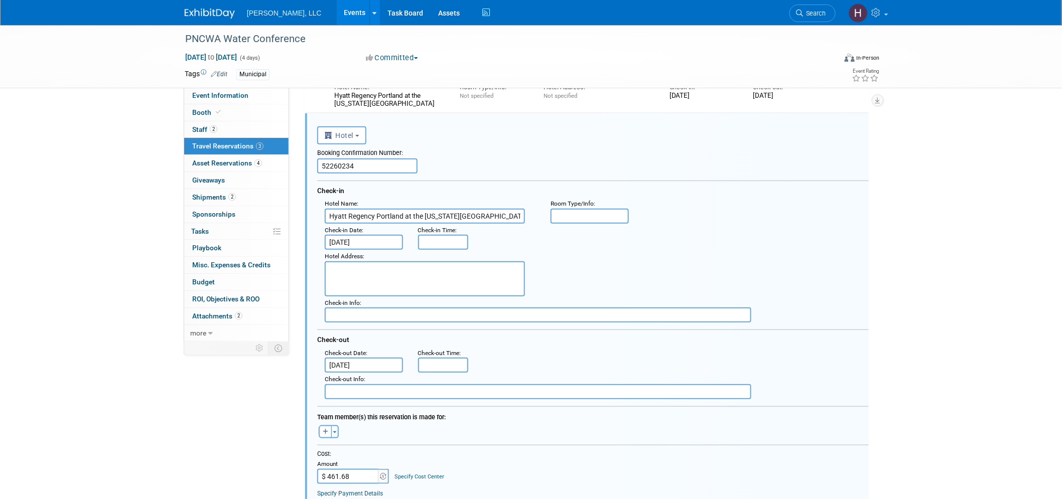
drag, startPoint x: 363, startPoint y: 168, endPoint x: 295, endPoint y: 166, distance: 68.3
click at [295, 166] on div "Event Website: Edit https://conference.pncwa.org/ Salesforce Campaign: Edit Edi…" at bounding box center [583, 37] width 588 height 263
click at [337, 159] on input "text" at bounding box center [367, 166] width 100 height 15
paste input "86120506"
type input "86120506"
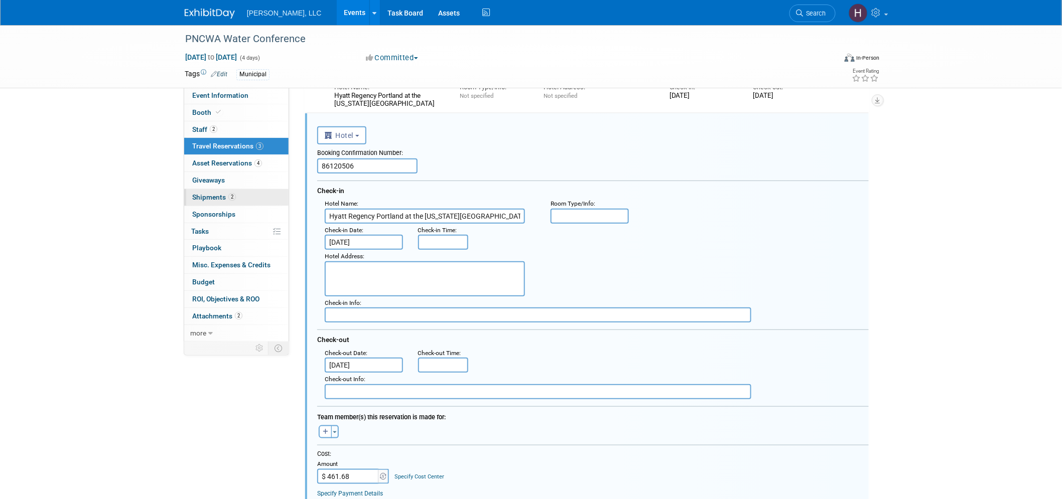
paste input "DoubleTree by Hilton Hotel Portland"
drag, startPoint x: 503, startPoint y: 211, endPoint x: 274, endPoint y: 203, distance: 229.5
click at [274, 203] on div "Event Information Event Info Booth Booth 2 Staff 2 Staff 3 Travel Reservations …" at bounding box center [531, 262] width 708 height 836
click at [456, 216] on input "DoubleTree by Hilton Hotel Portlandr" at bounding box center [425, 216] width 200 height 15
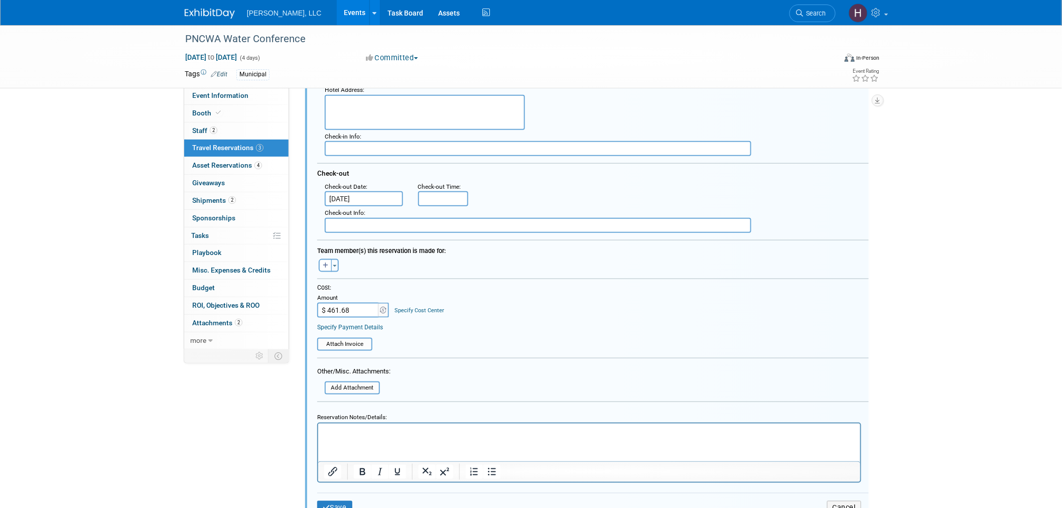
scroll to position [348, 0]
type input "DoubleTree by Hilton Hotel Portland"
click at [347, 302] on input "$ 461.68" at bounding box center [348, 309] width 63 height 15
paste input "518.74"
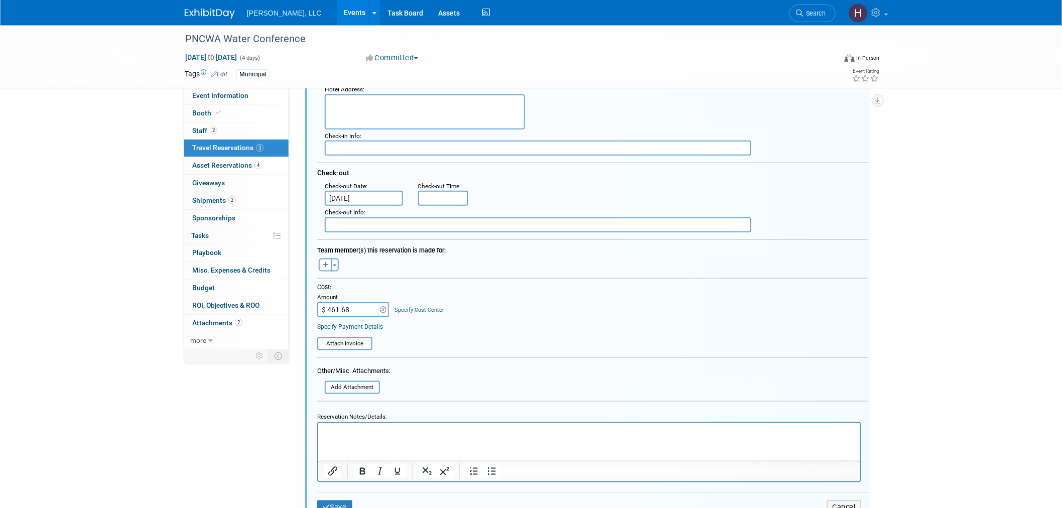
type input "$ 518.74"
click at [331, 500] on button "Save" at bounding box center [334, 507] width 35 height 15
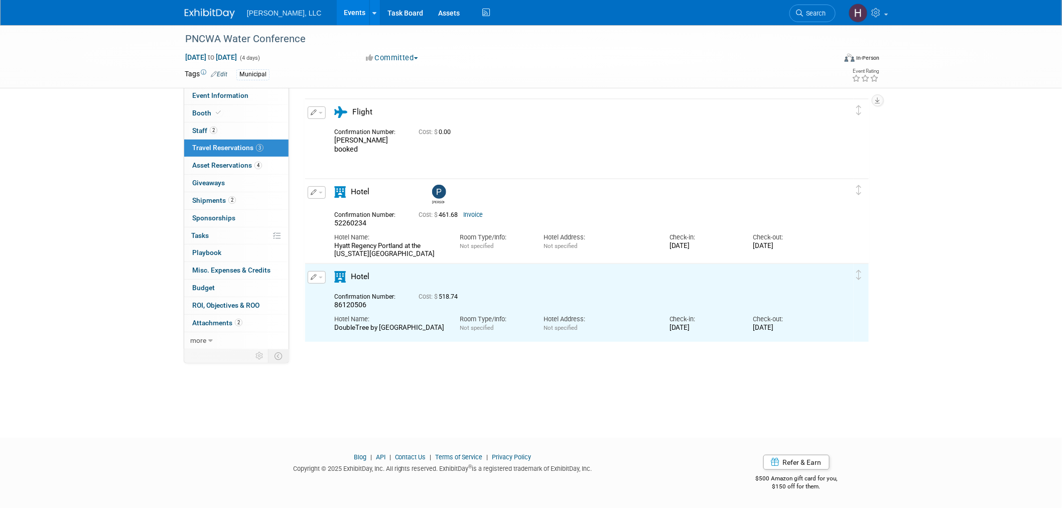
scroll to position [0, 0]
click at [322, 278] on button "button" at bounding box center [317, 277] width 18 height 13
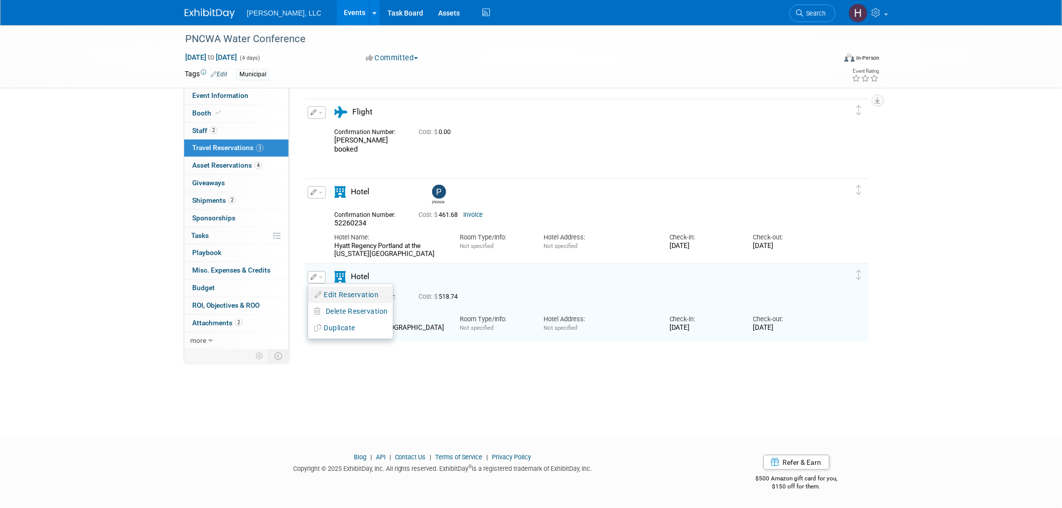
click at [325, 293] on button "Edit Reservation" at bounding box center [350, 295] width 85 height 15
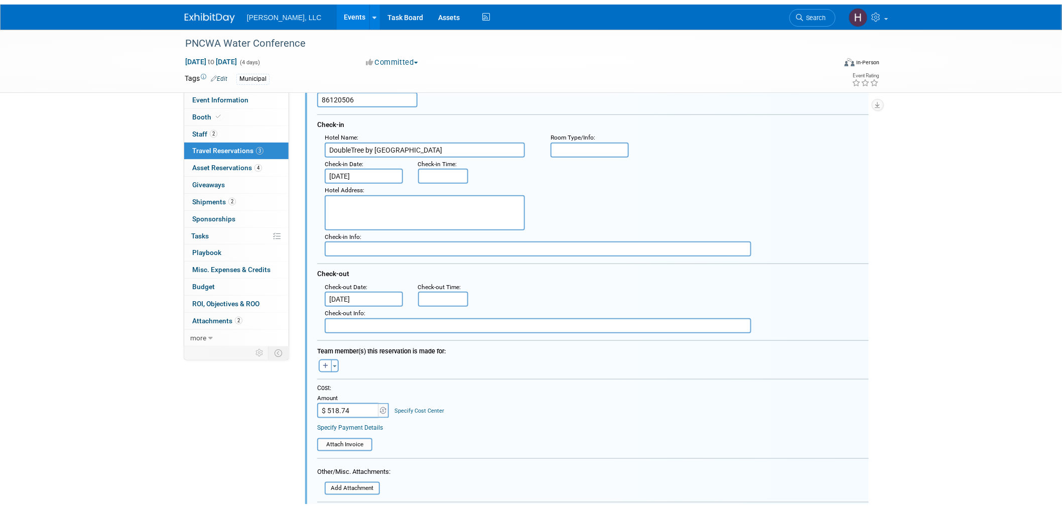
scroll to position [348, 0]
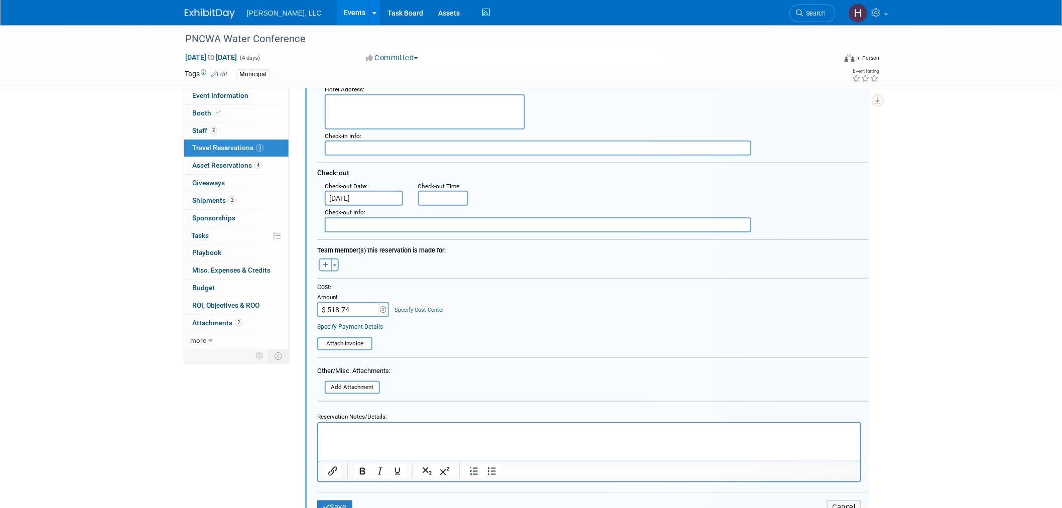
click at [324, 262] on icon "button" at bounding box center [326, 265] width 6 height 6
select select
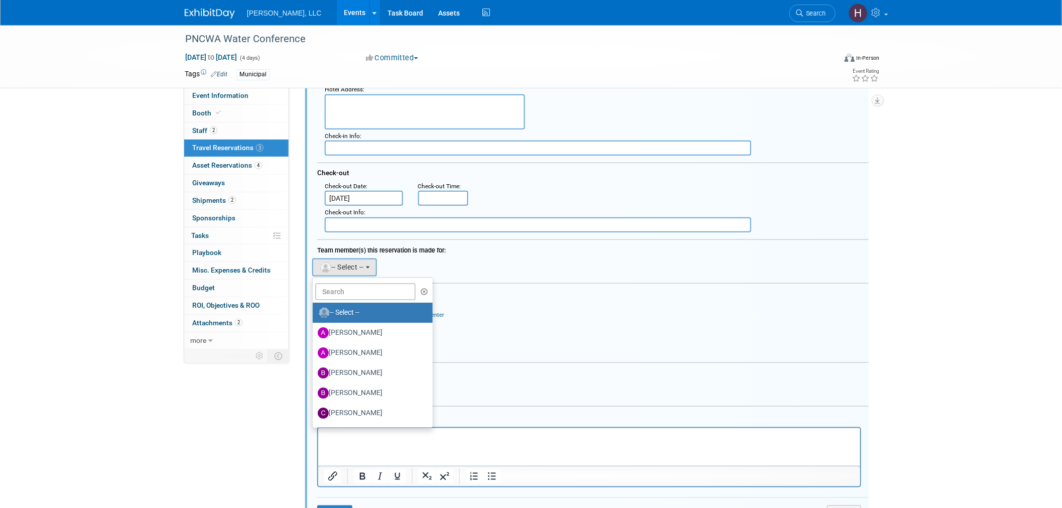
click at [364, 278] on ul "-- Select -- Alexius Emejom Andrea Ellingson Bernhard Wessendorf Bryan Viitala …" at bounding box center [372, 353] width 121 height 151
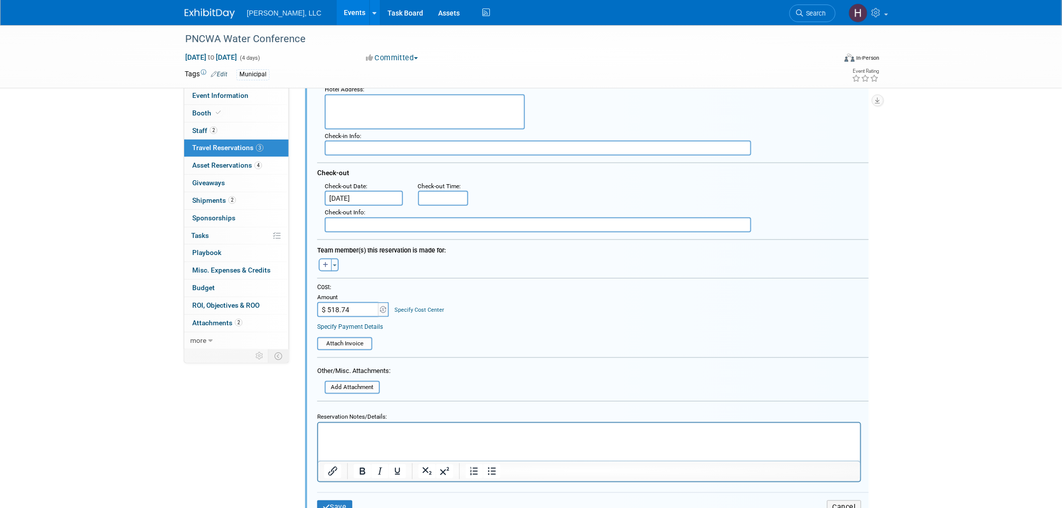
click at [363, 292] on td "Amount $ 518.74" at bounding box center [353, 305] width 73 height 26
click at [326, 262] on icon "button" at bounding box center [326, 265] width 6 height 6
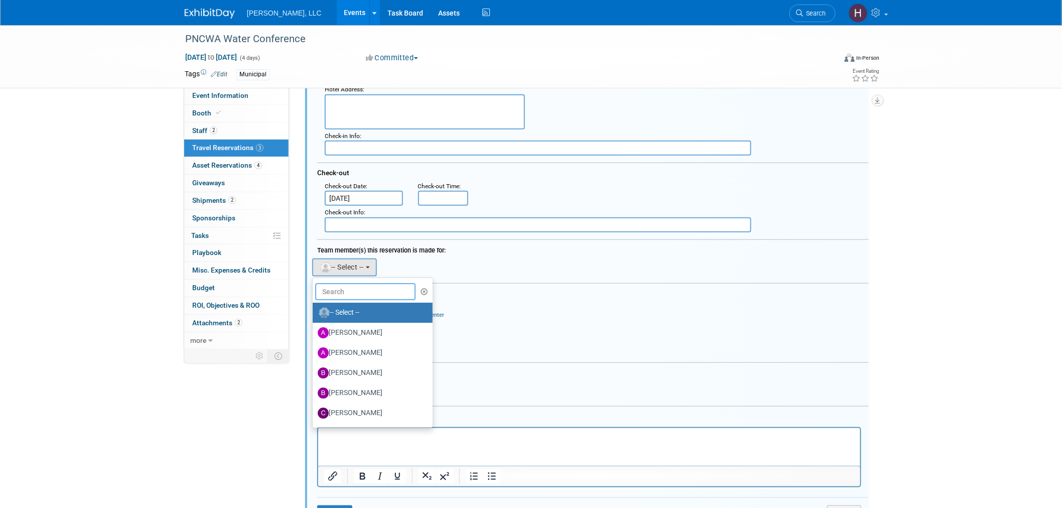
click at [335, 285] on input "text" at bounding box center [365, 291] width 100 height 17
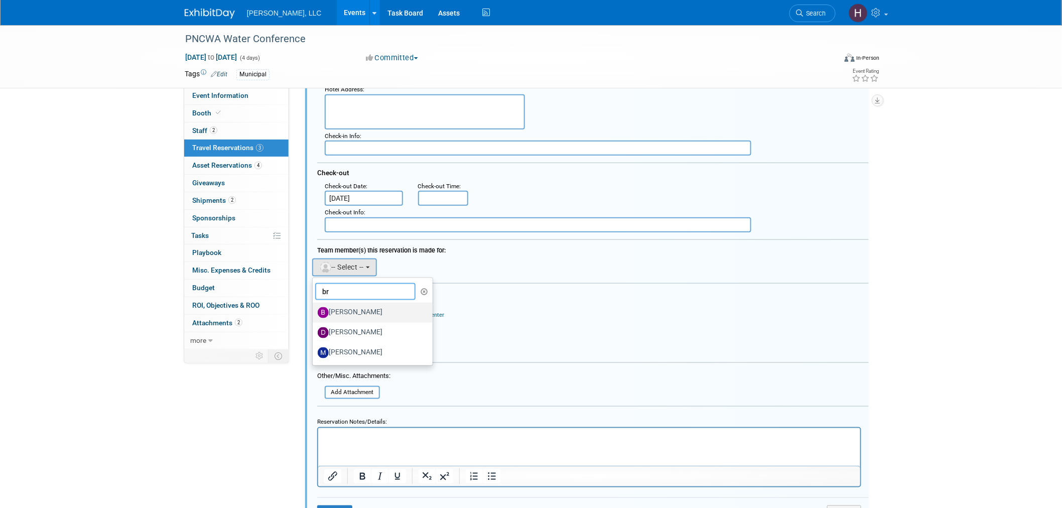
type input "br"
click at [344, 305] on label "[PERSON_NAME]" at bounding box center [370, 313] width 105 height 16
click at [314, 308] on input "[PERSON_NAME]" at bounding box center [311, 311] width 7 height 7
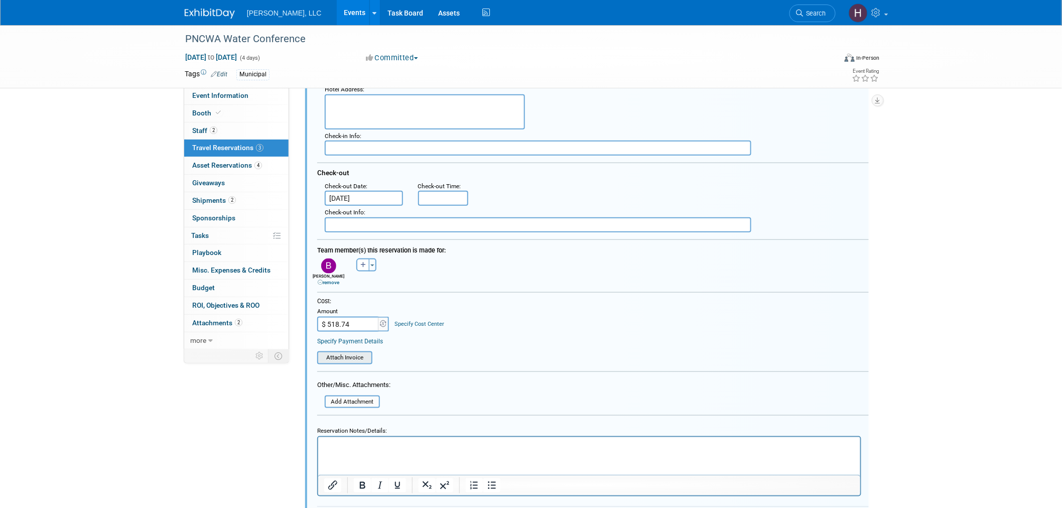
click at [345, 352] on input "file" at bounding box center [311, 357] width 119 height 11
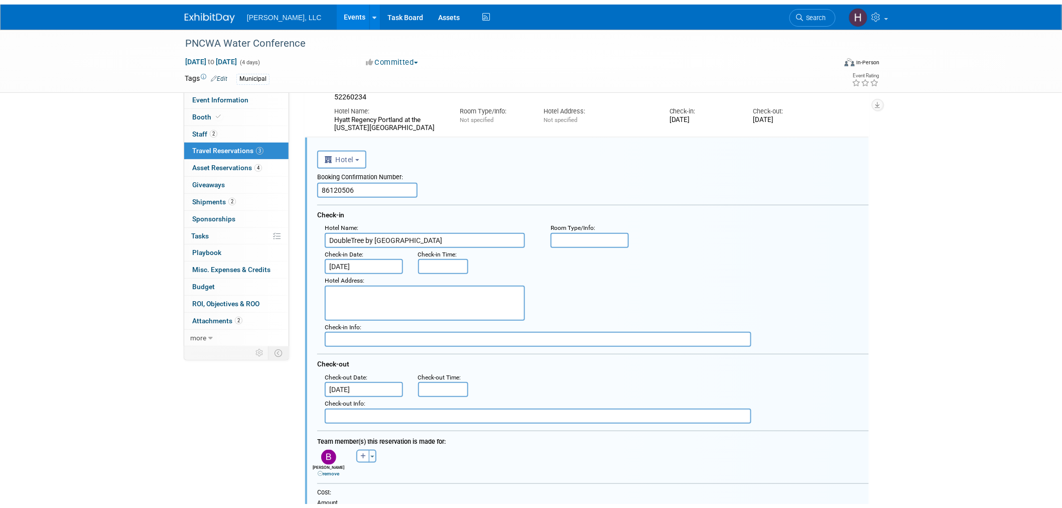
scroll to position [437, 0]
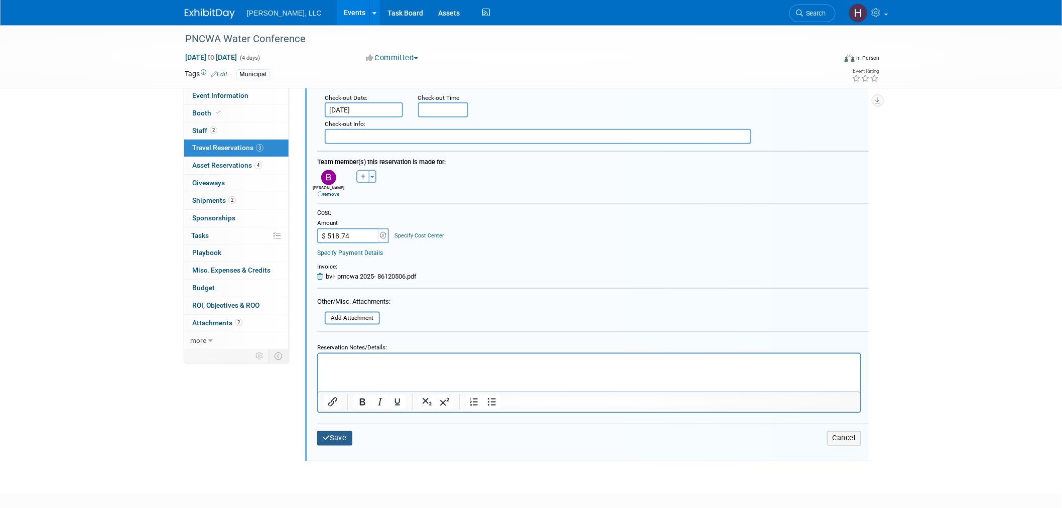
click at [335, 433] on button "Save" at bounding box center [334, 438] width 35 height 15
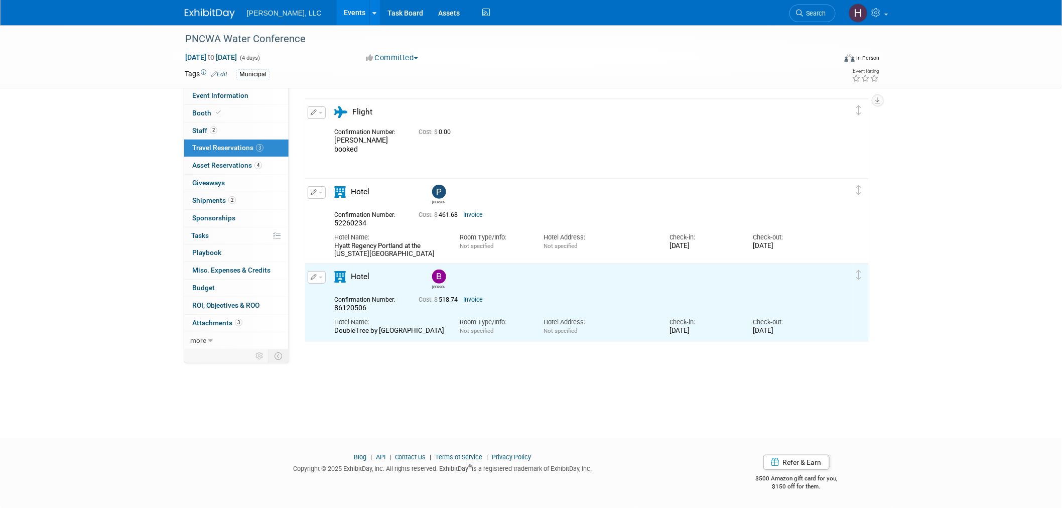
scroll to position [0, 0]
click at [320, 278] on button "button" at bounding box center [317, 277] width 18 height 13
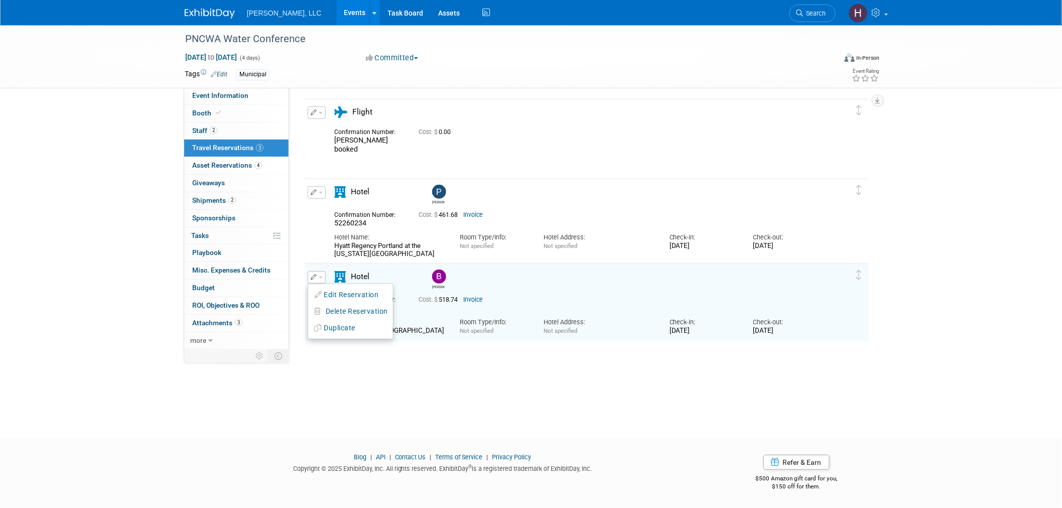
click at [339, 335] on li "Duplicate" at bounding box center [350, 328] width 85 height 17
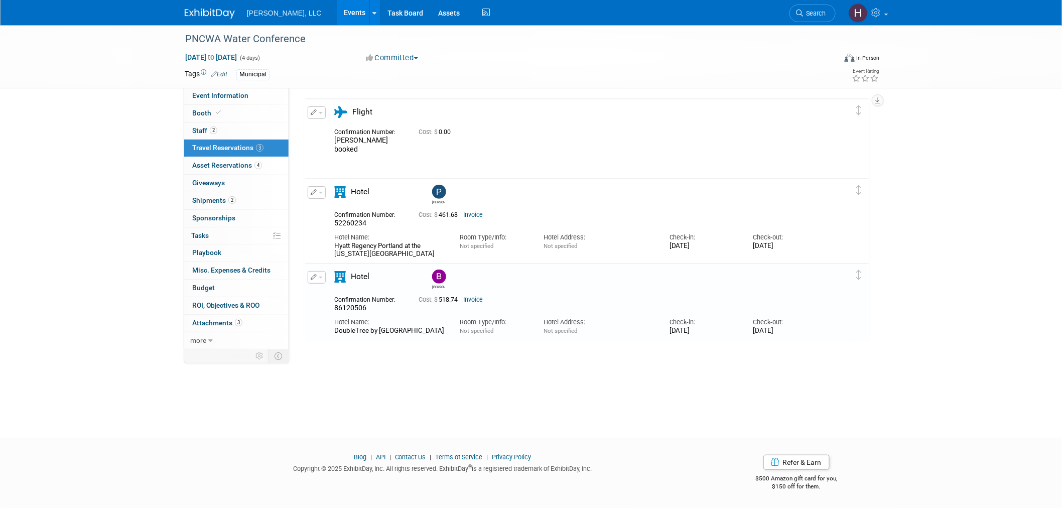
click at [320, 277] on span "button" at bounding box center [321, 278] width 4 height 2
click at [328, 328] on button "Duplicate" at bounding box center [350, 328] width 85 height 15
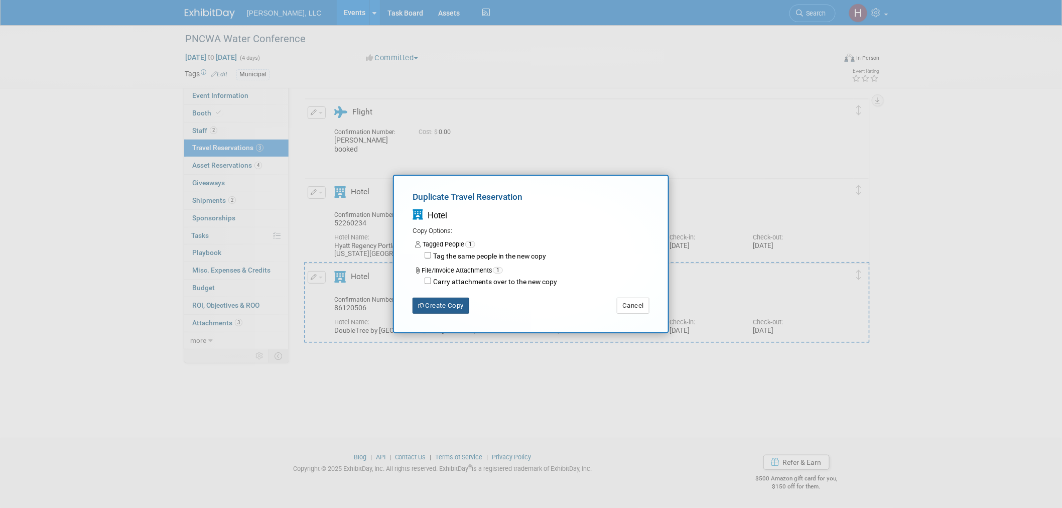
click at [440, 305] on button "Create Copy" at bounding box center [441, 306] width 57 height 16
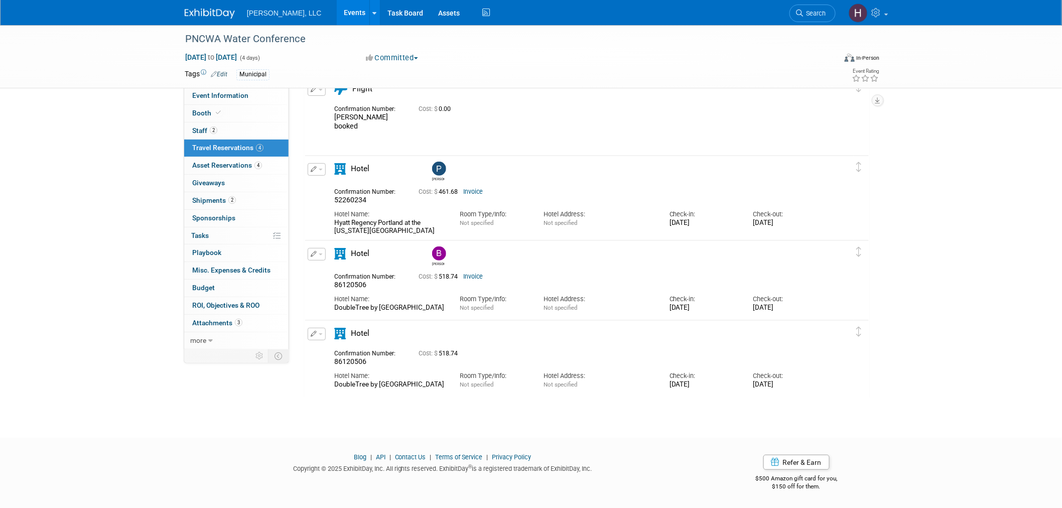
drag, startPoint x: 439, startPoint y: 384, endPoint x: 331, endPoint y: 386, distance: 107.9
click at [331, 386] on div "Hotel Name: DoubleTree by Hilton Hotel Portland" at bounding box center [389, 377] width 125 height 23
copy div "DoubleTree by Hilton Hotel Portland"
click at [323, 334] on button "button" at bounding box center [317, 334] width 18 height 13
click at [332, 348] on button "Edit Reservation" at bounding box center [350, 351] width 85 height 15
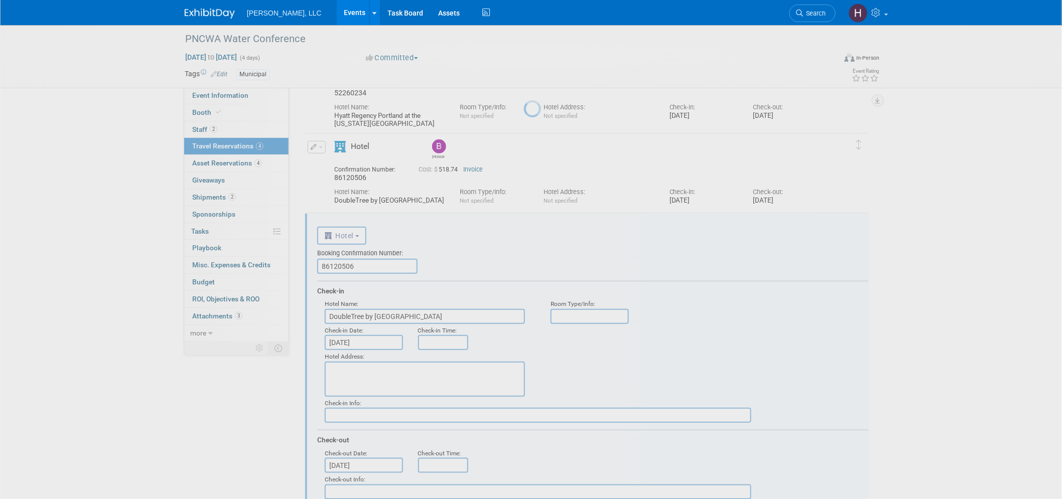
scroll to position [261, 0]
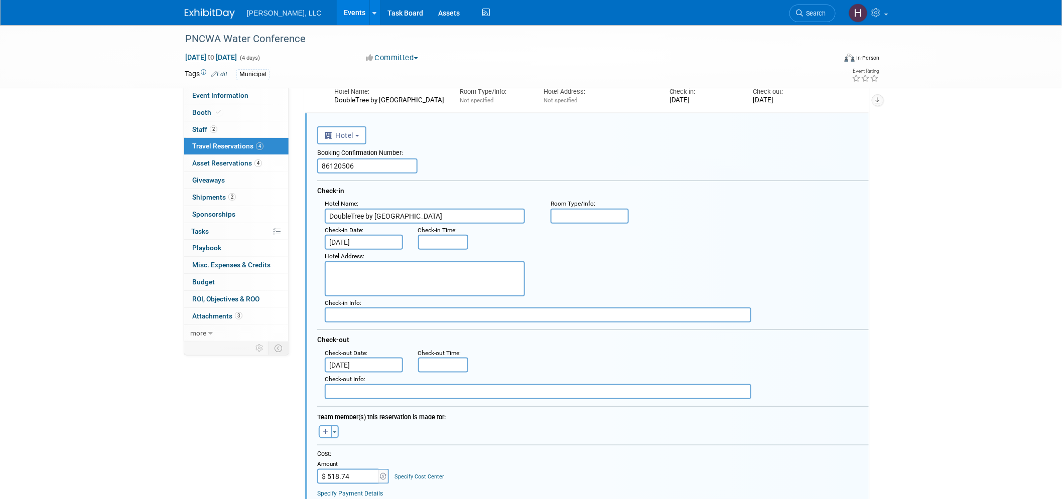
click at [345, 469] on input "$ 518.74" at bounding box center [348, 476] width 63 height 15
paste input "08.36"
type input "$ 508.36"
click at [338, 163] on input "86120506" at bounding box center [367, 166] width 100 height 15
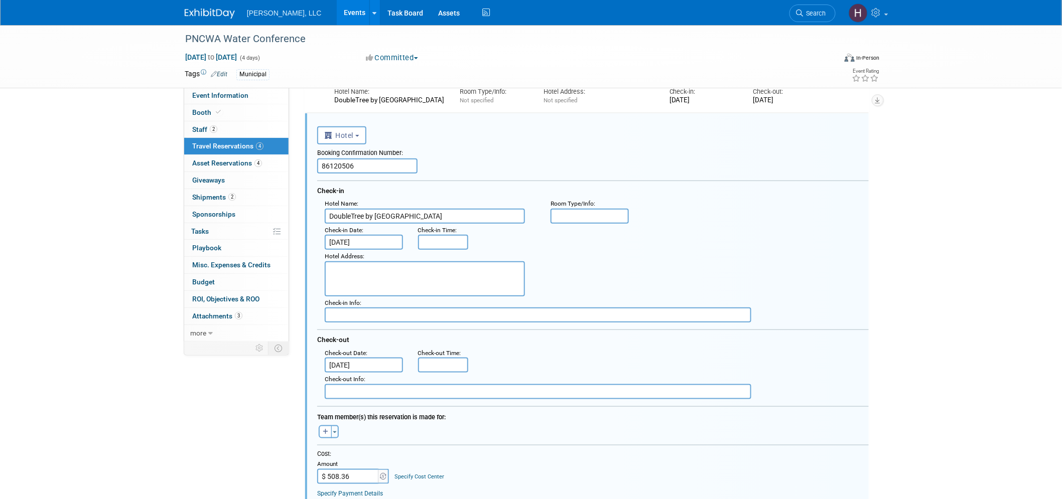
click at [338, 163] on input "86120506" at bounding box center [367, 166] width 100 height 15
paste input "91266"
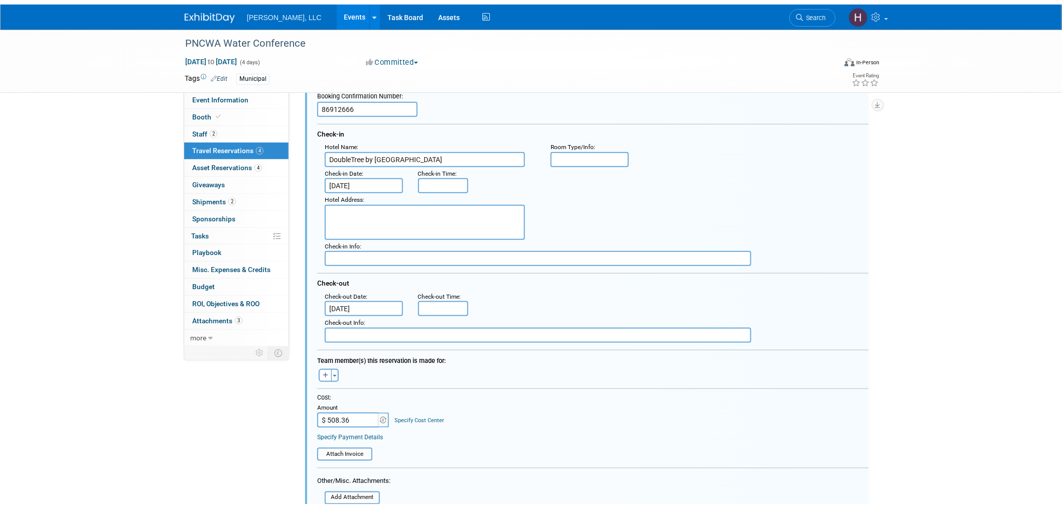
scroll to position [428, 0]
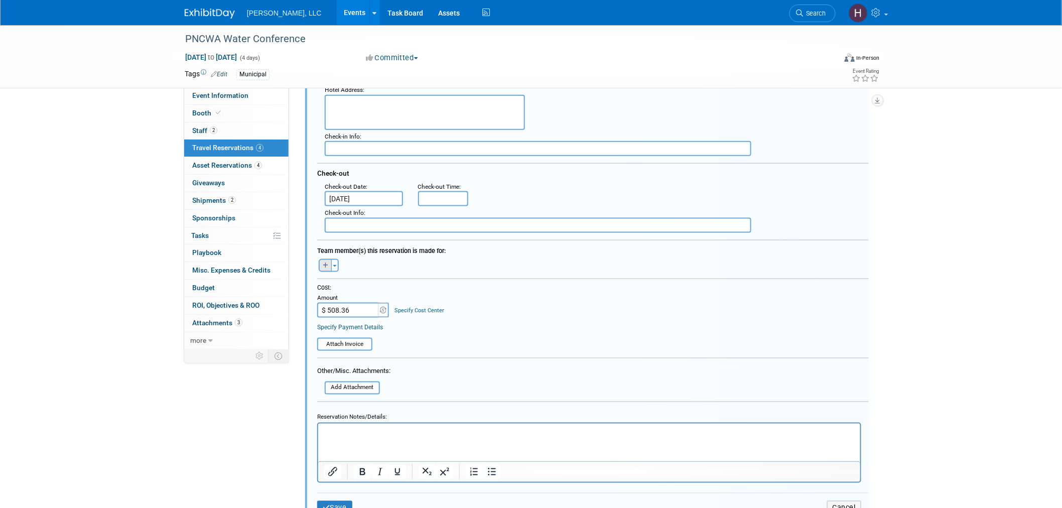
type input "86912666"
click at [323, 263] on icon "button" at bounding box center [326, 266] width 6 height 6
select select
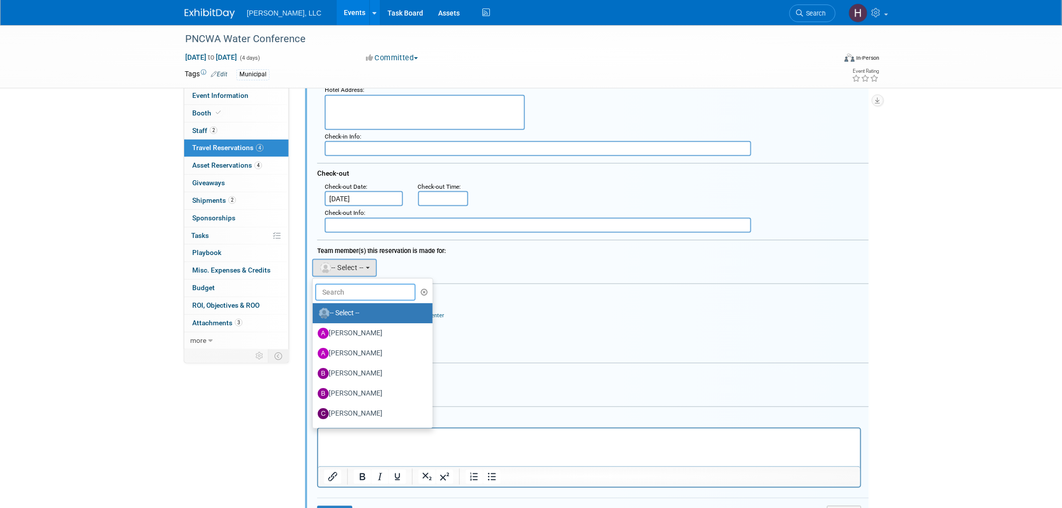
click at [335, 284] on input "text" at bounding box center [365, 292] width 100 height 17
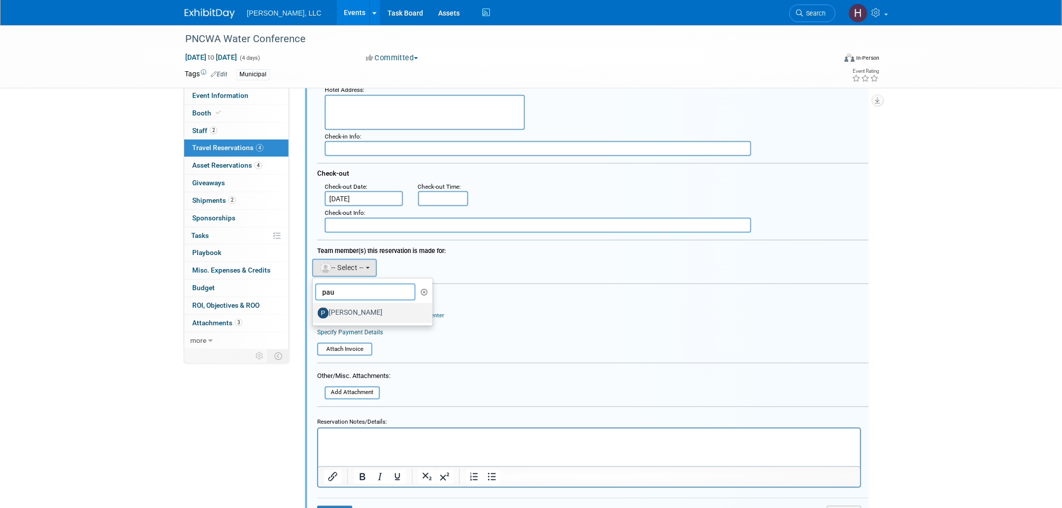
type input "pau"
click at [365, 305] on label "[PERSON_NAME]" at bounding box center [370, 313] width 105 height 16
click at [314, 309] on input "[PERSON_NAME]" at bounding box center [311, 312] width 7 height 7
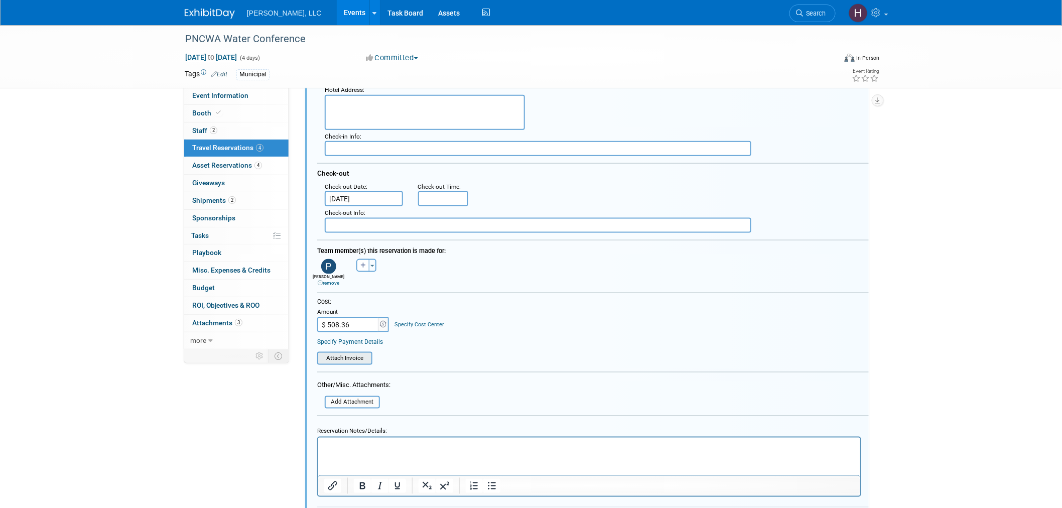
click at [357, 353] on input "file" at bounding box center [311, 358] width 119 height 11
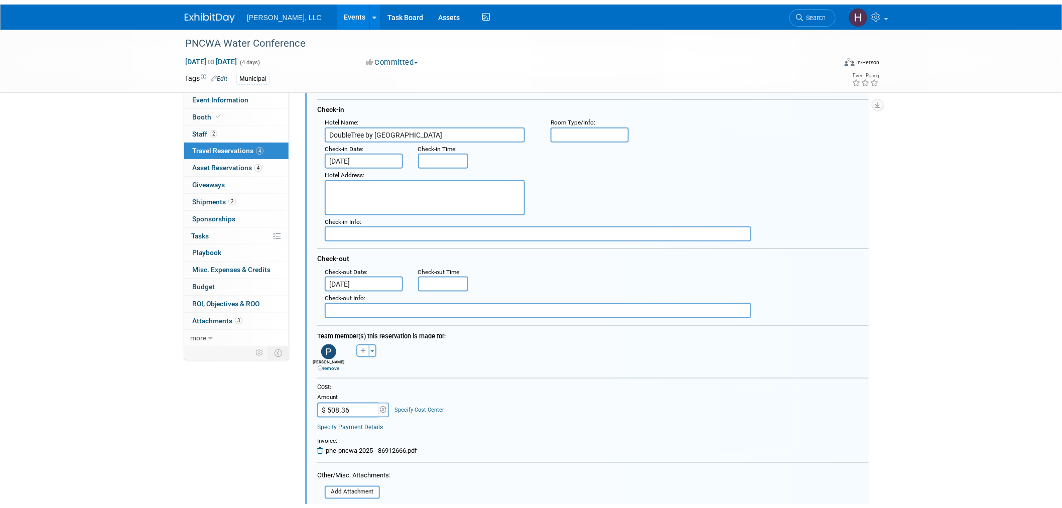
scroll to position [484, 0]
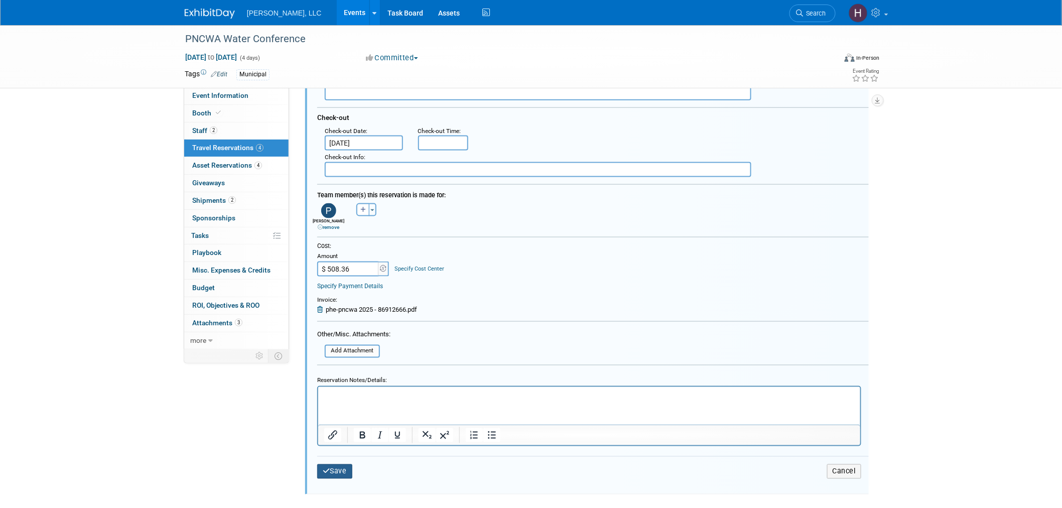
click at [332, 464] on button "Save" at bounding box center [334, 471] width 35 height 15
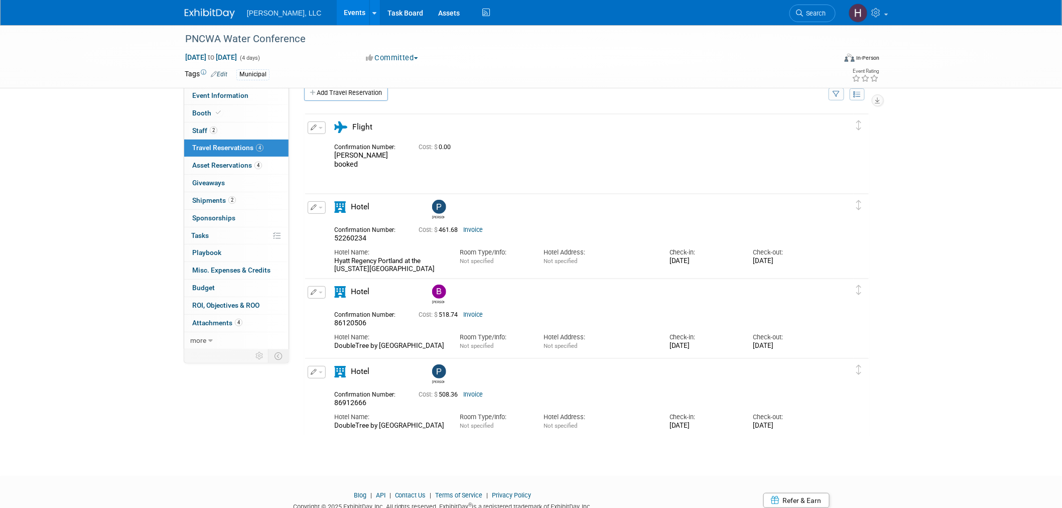
scroll to position [0, 0]
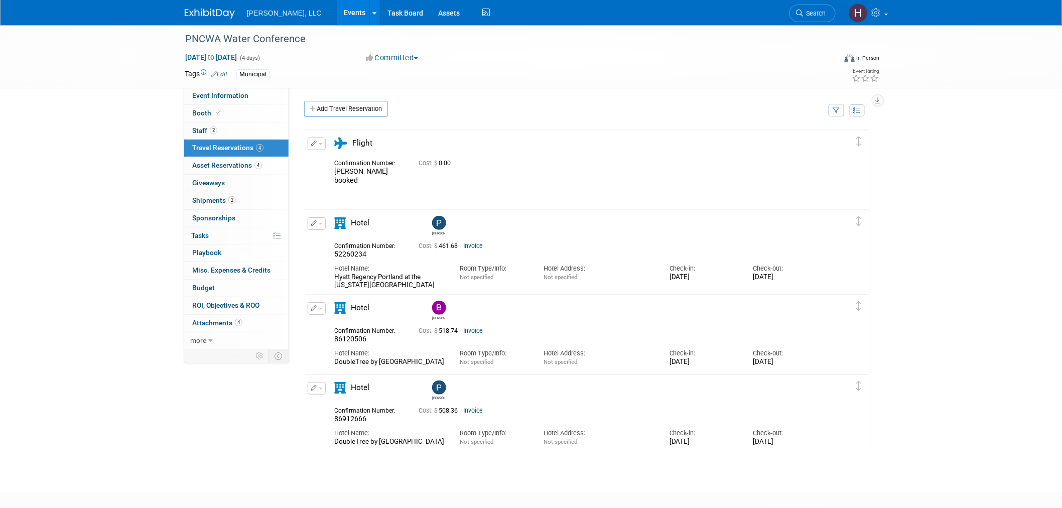
click at [337, 12] on link "Events" at bounding box center [355, 12] width 37 height 25
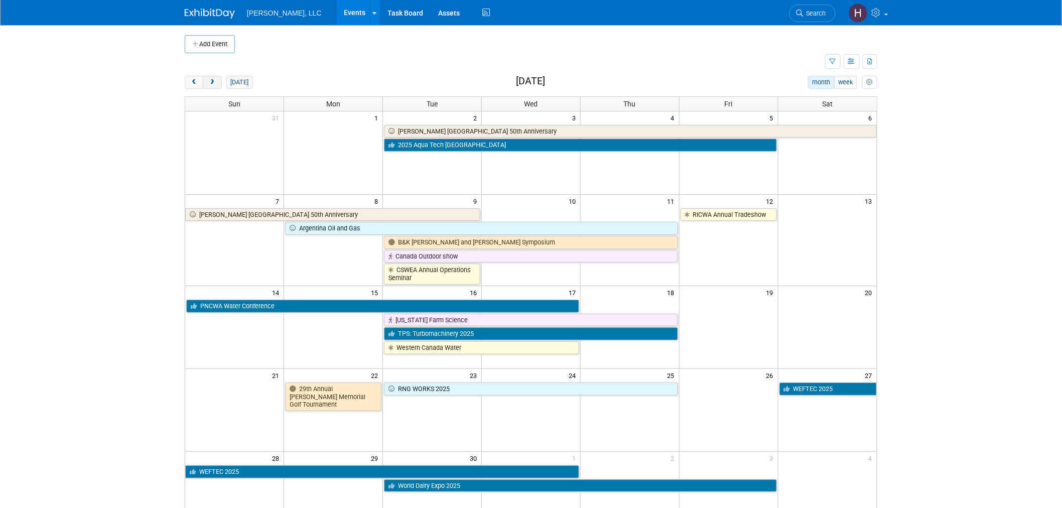
click at [212, 81] on span "next" at bounding box center [212, 82] width 8 height 7
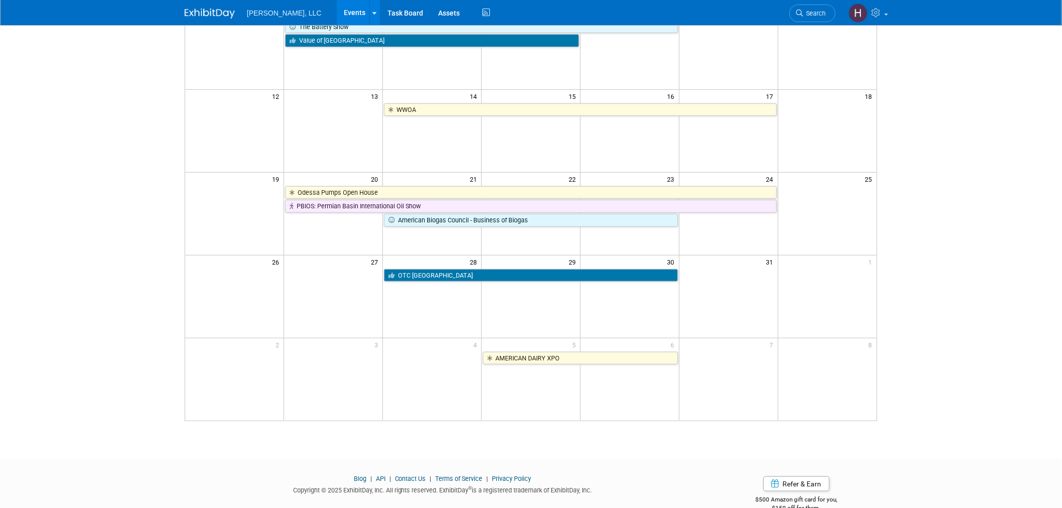
scroll to position [209, 0]
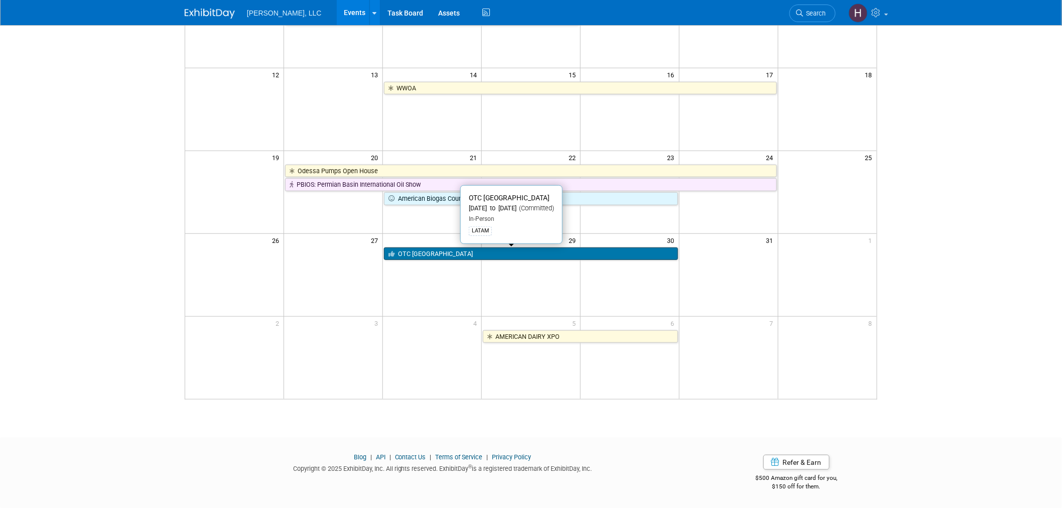
click at [534, 250] on link "OTC [GEOGRAPHIC_DATA]" at bounding box center [531, 253] width 294 height 13
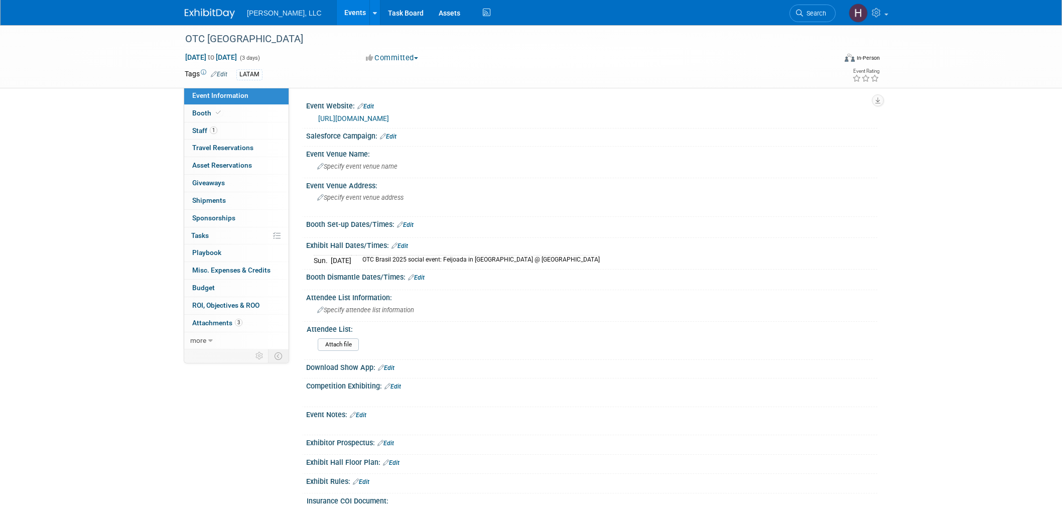
select select "Industrial"
click at [337, 16] on link "Events" at bounding box center [355, 12] width 37 height 25
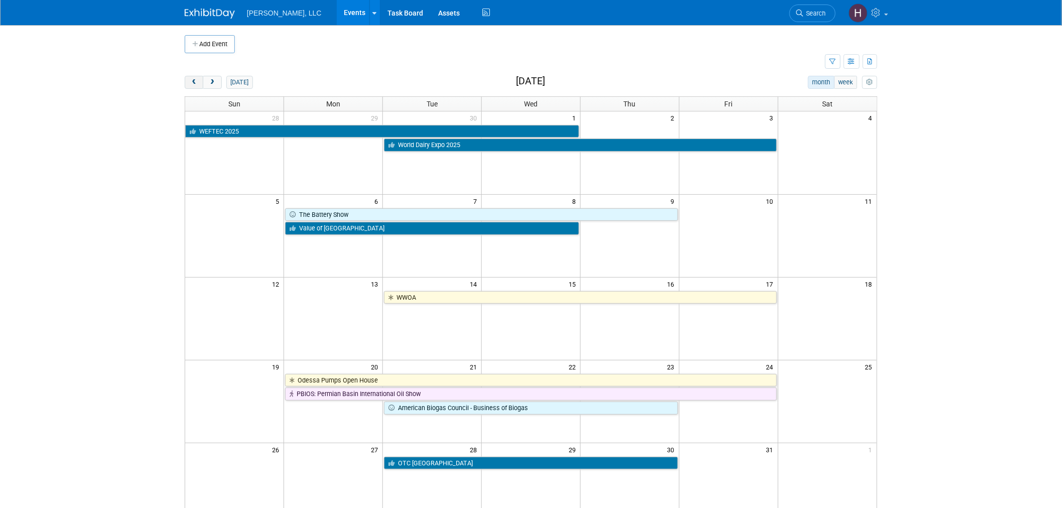
click at [191, 86] on span "prev" at bounding box center [194, 82] width 8 height 7
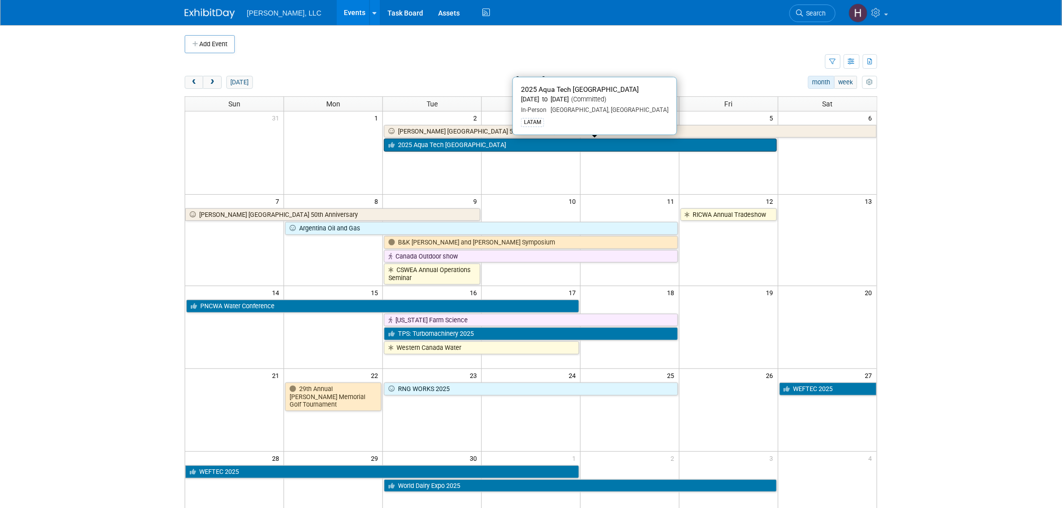
click at [414, 147] on link "2025 Aqua Tech [GEOGRAPHIC_DATA]" at bounding box center [580, 145] width 393 height 13
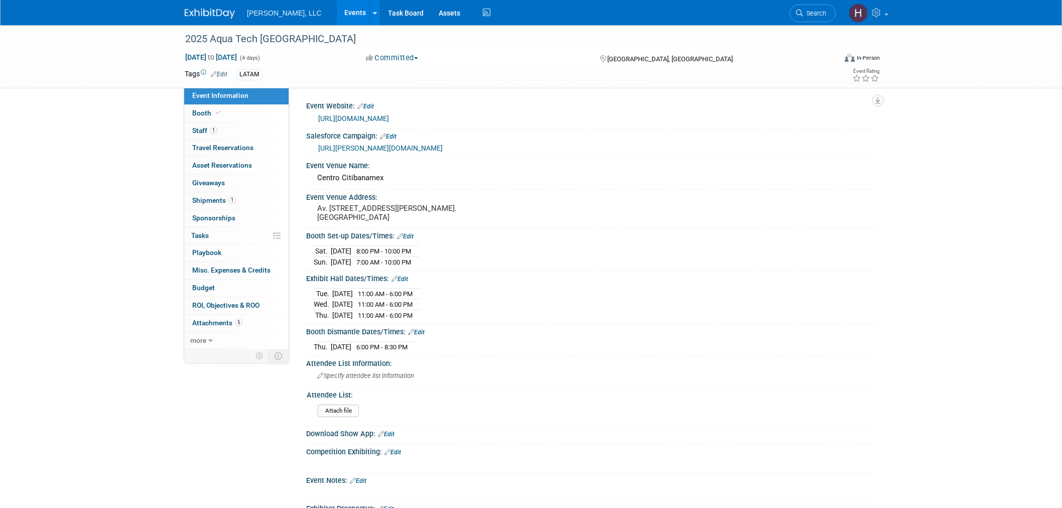
select select "Municipal"
click at [240, 206] on link "1 Shipments 1" at bounding box center [236, 200] width 104 height 17
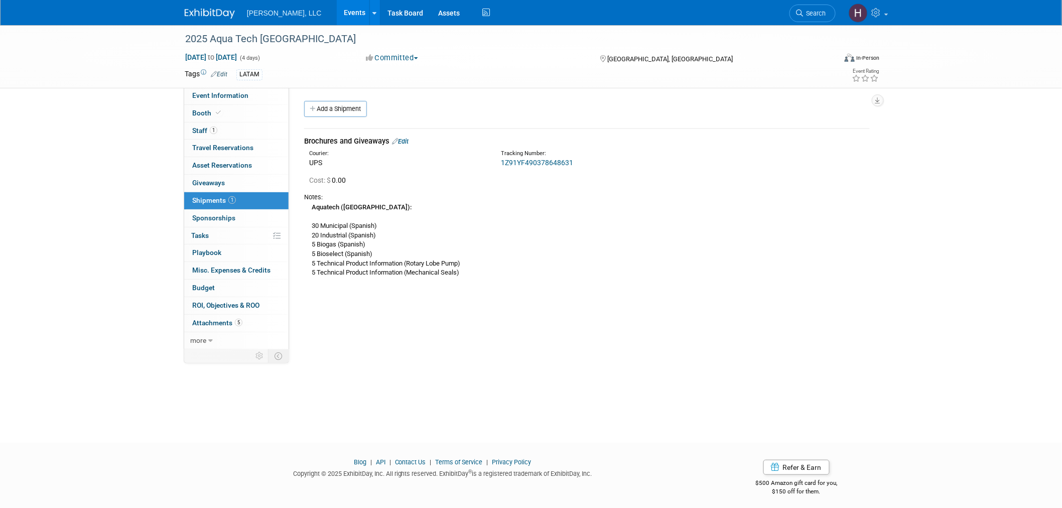
click at [587, 164] on div "1Z91YF490378648631" at bounding box center [613, 163] width 225 height 10
click at [334, 103] on link "Add a Shipment" at bounding box center [335, 109] width 63 height 16
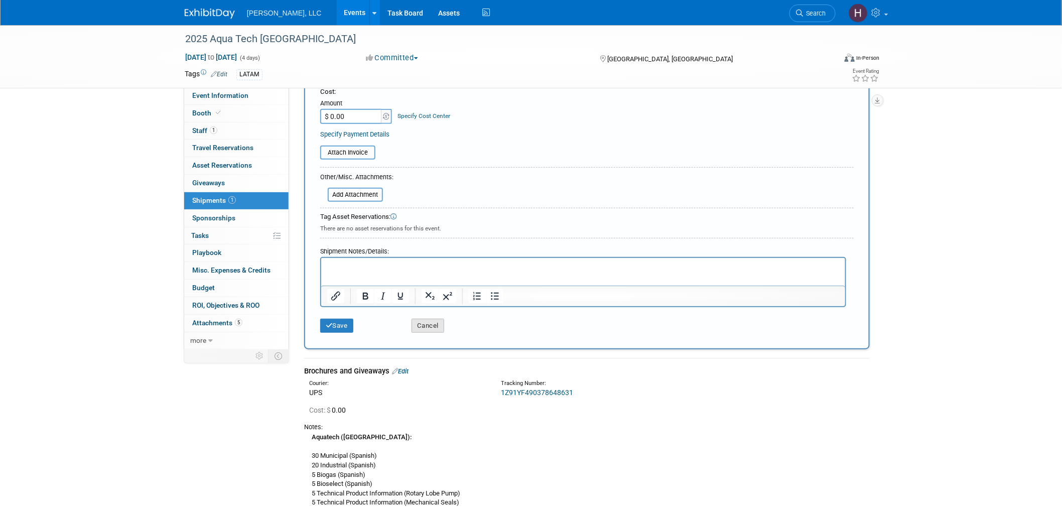
scroll to position [223, 0]
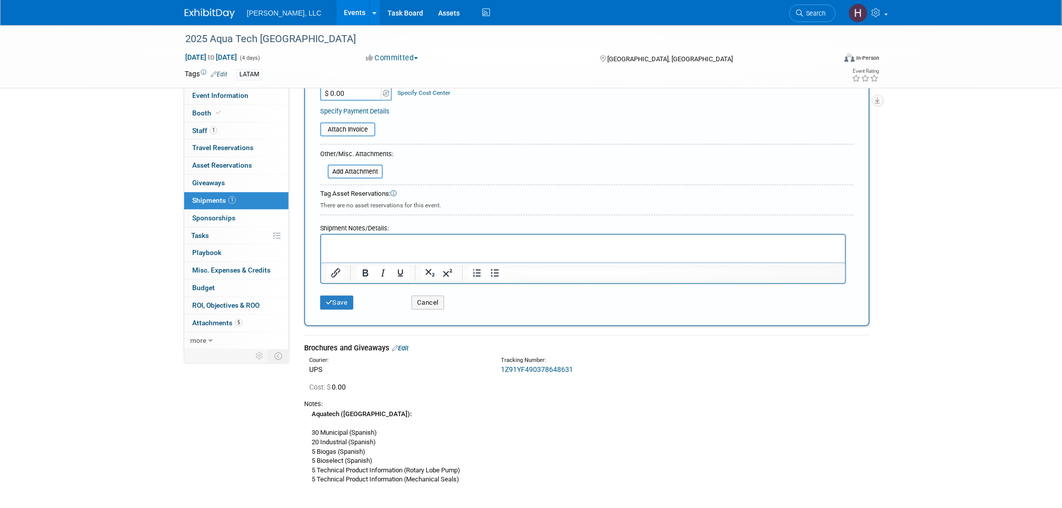
type input "Giveaways"
click at [402, 243] on p "Rich Text Area. Press ALT-0 for help." at bounding box center [583, 244] width 512 height 10
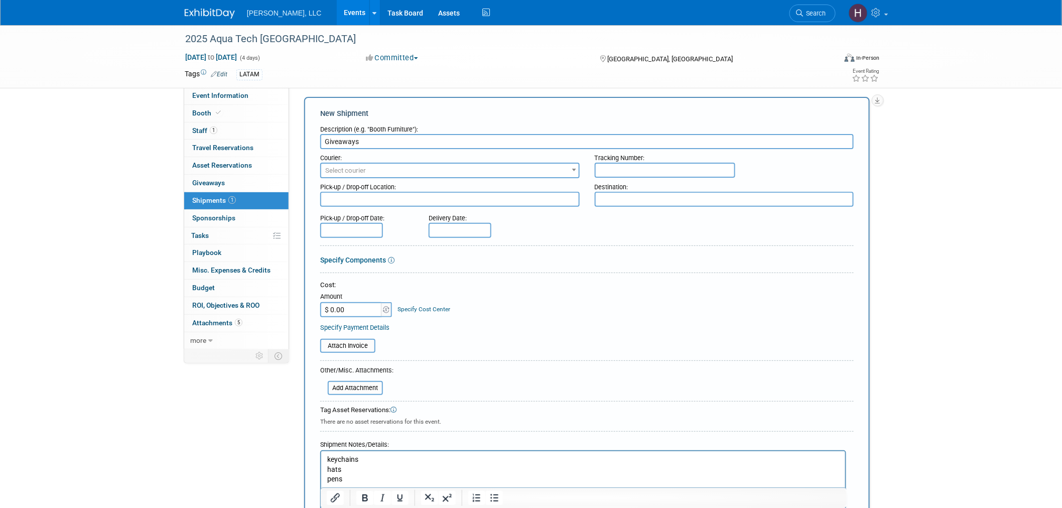
scroll to position [0, 0]
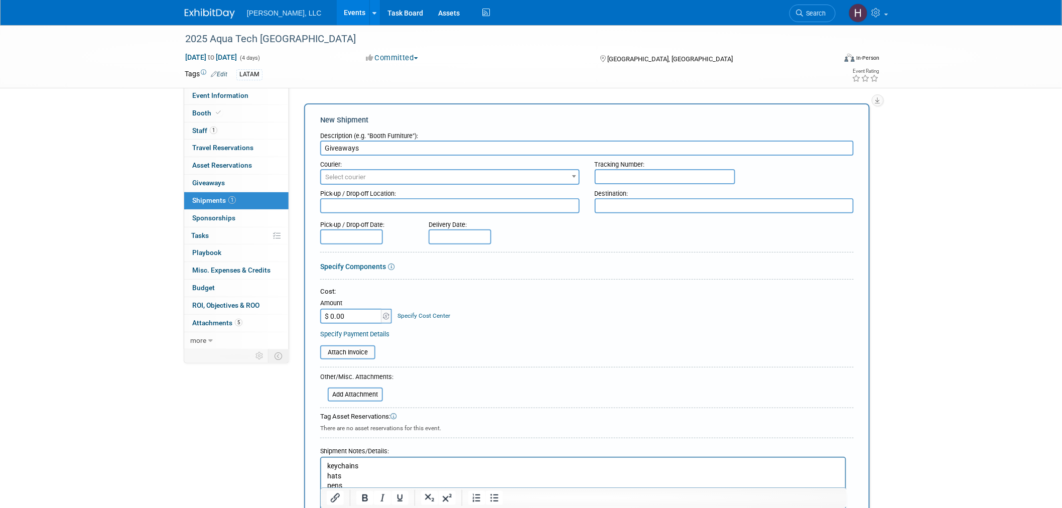
click at [630, 172] on input "text" at bounding box center [665, 176] width 141 height 15
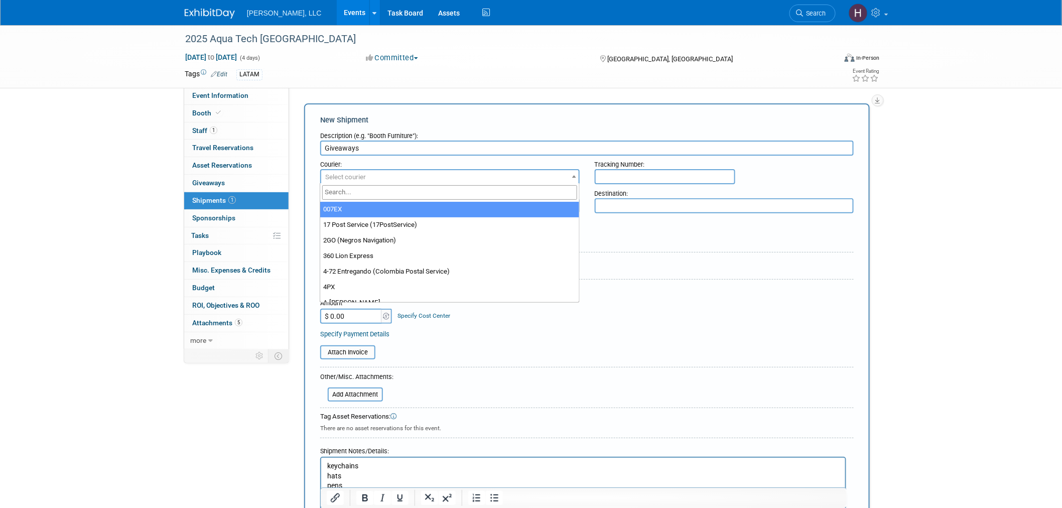
click at [483, 174] on span "Select courier" at bounding box center [449, 177] width 257 height 14
type input "ups"
select select "508"
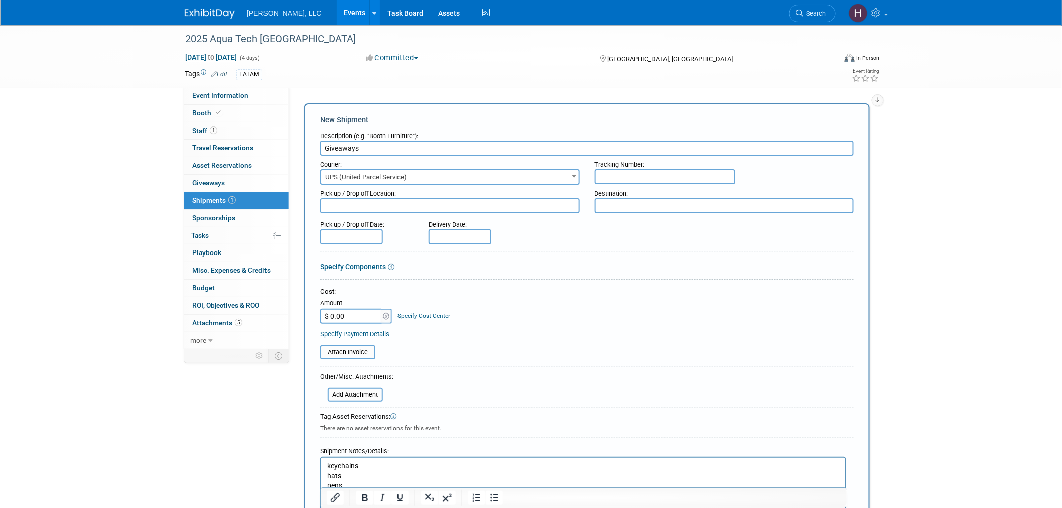
click at [655, 172] on input "text" at bounding box center [665, 176] width 141 height 15
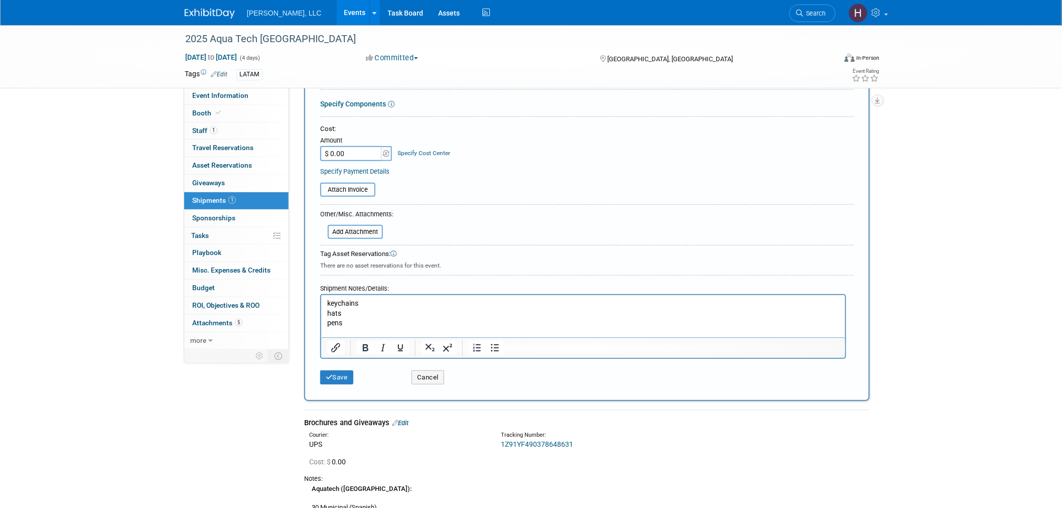
scroll to position [56, 0]
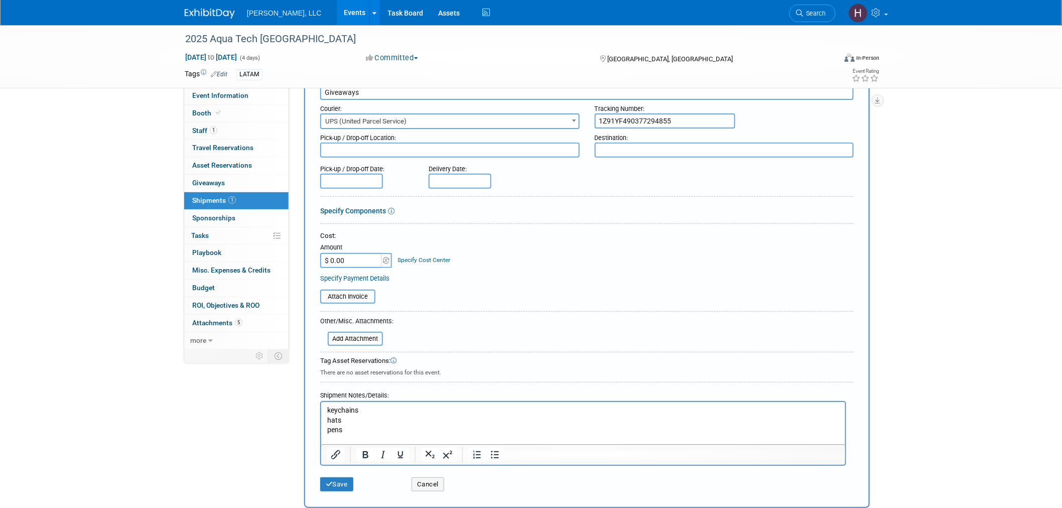
type input "1Z91YF490377294855"
click at [337, 180] on input "text" at bounding box center [351, 181] width 63 height 15
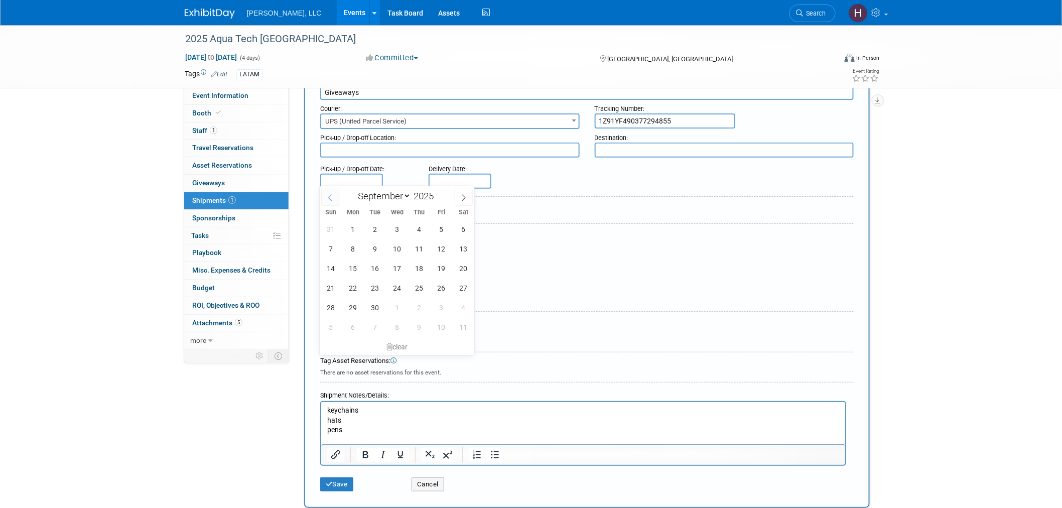
click at [328, 198] on icon at bounding box center [330, 197] width 7 height 7
select select "7"
click at [443, 287] on span "22" at bounding box center [442, 288] width 20 height 20
type input "Aug 22, 2025"
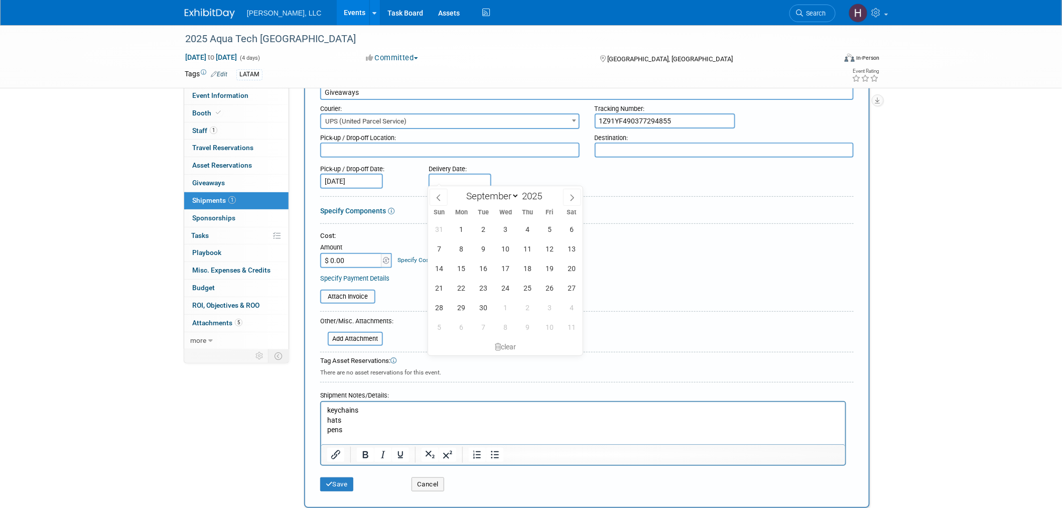
click at [454, 174] on input "text" at bounding box center [460, 181] width 63 height 15
click at [505, 288] on span "24" at bounding box center [506, 288] width 20 height 20
type input "Sep 24, 2025"
click at [341, 478] on button "Save" at bounding box center [336, 484] width 33 height 14
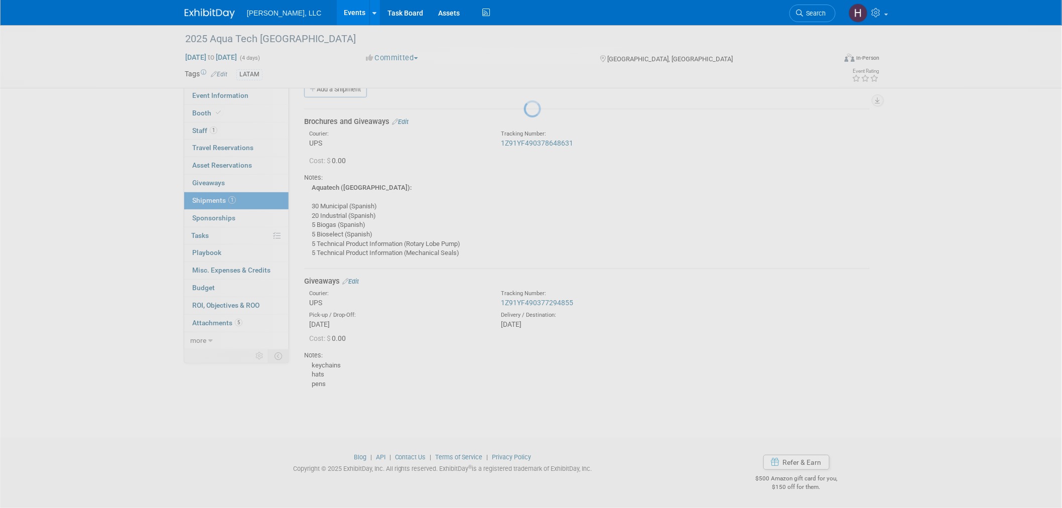
scroll to position [19, 0]
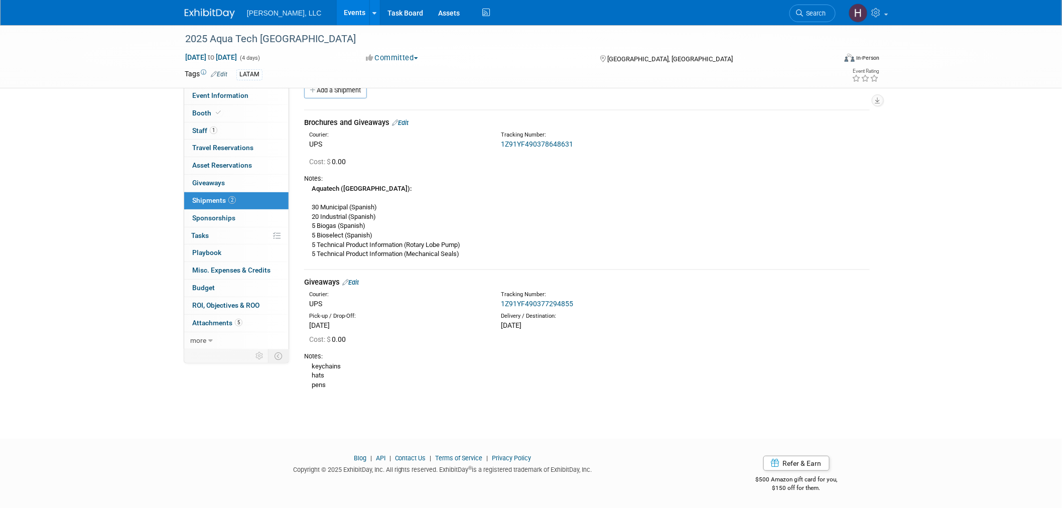
click at [337, 13] on link "Events" at bounding box center [355, 12] width 37 height 25
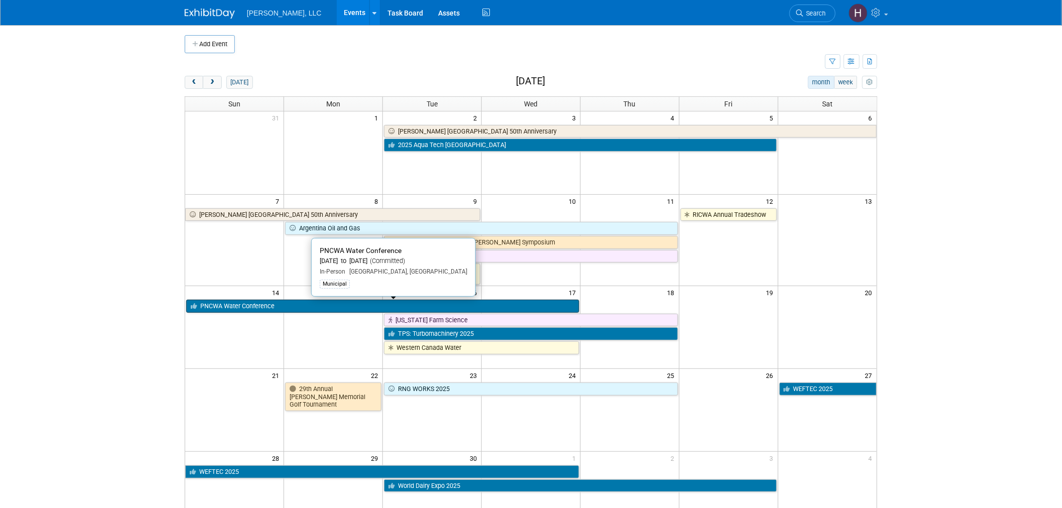
click at [267, 305] on link "PNCWA Water Conference" at bounding box center [382, 306] width 393 height 13
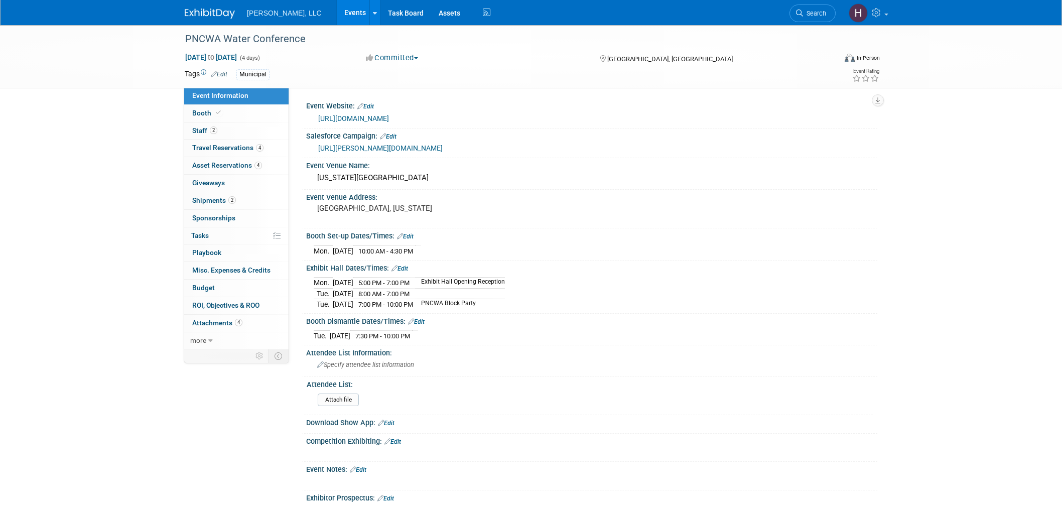
select select "Municipal"
click at [252, 207] on link "2 Shipments 2" at bounding box center [236, 200] width 104 height 17
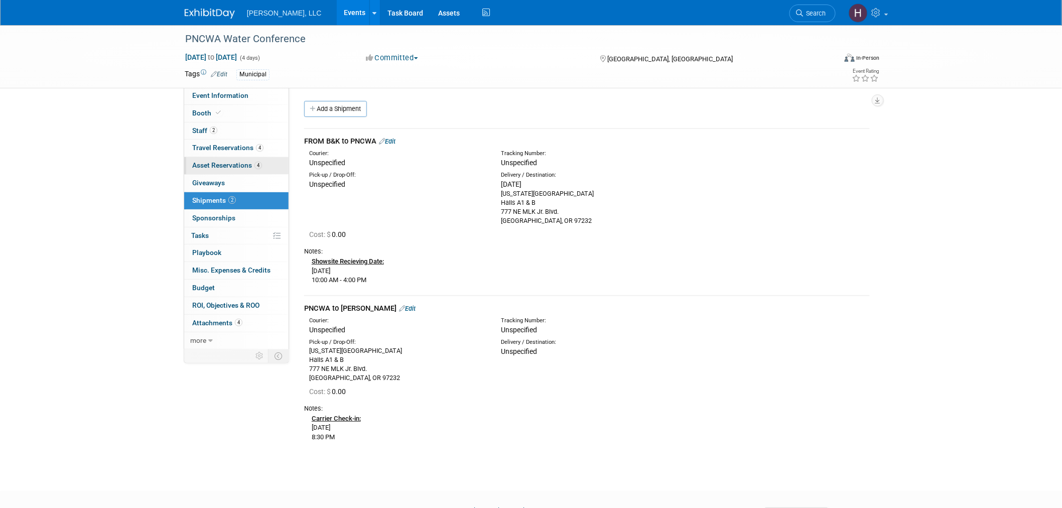
click at [224, 165] on span "Asset Reservations 4" at bounding box center [227, 165] width 70 height 8
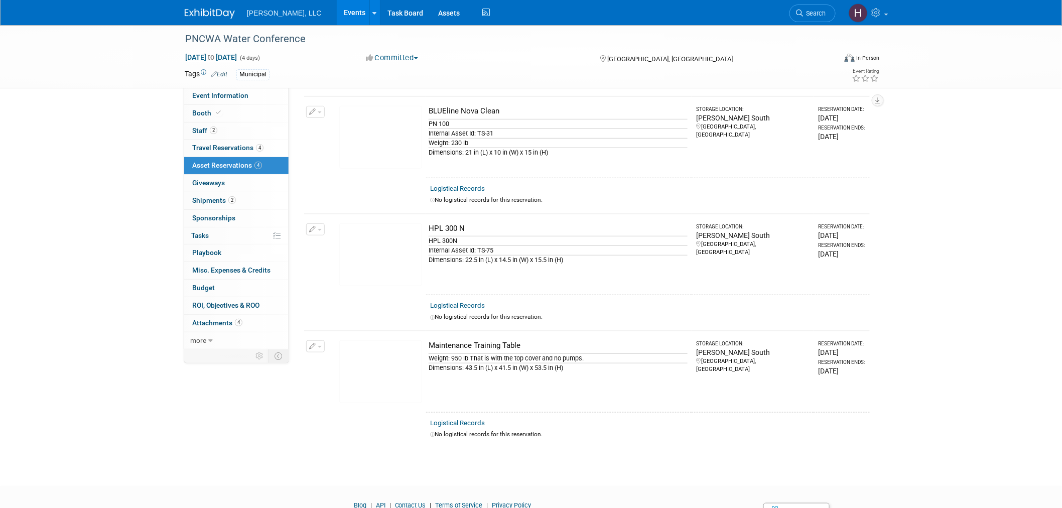
scroll to position [167, 0]
